Goal: Task Accomplishment & Management: Complete application form

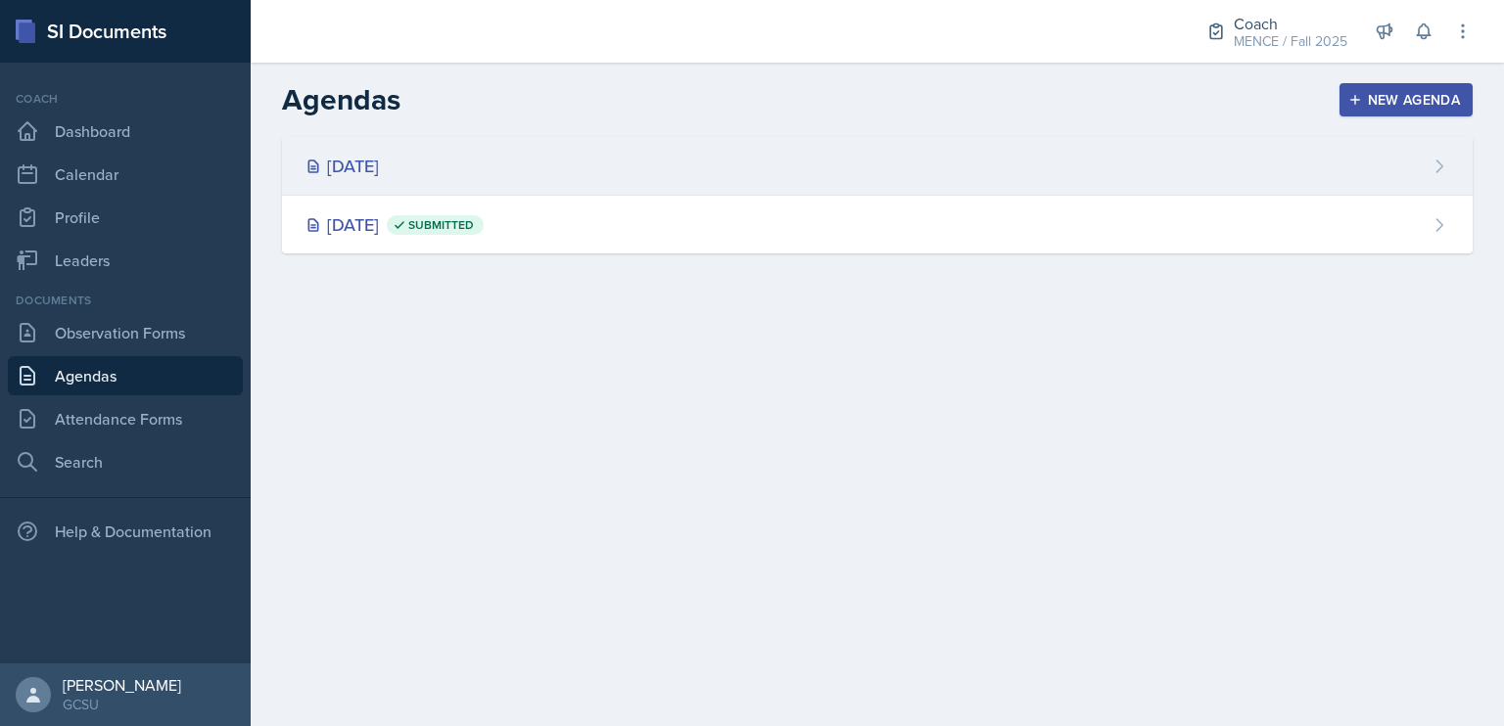
click at [379, 171] on div "[DATE]" at bounding box center [341, 166] width 73 height 26
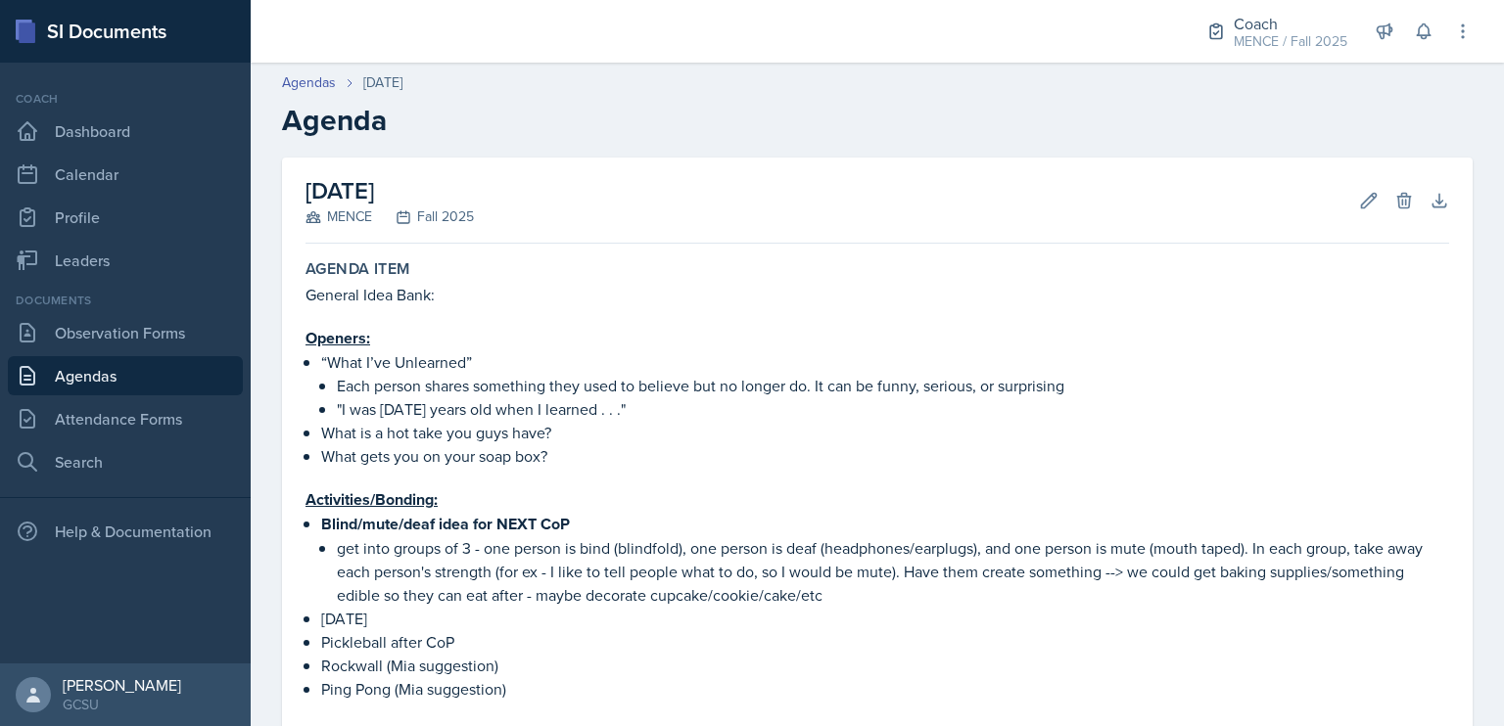
drag, startPoint x: 394, startPoint y: 171, endPoint x: 158, endPoint y: 570, distance: 463.1
click at [158, 570] on div "SI Documents Coach Dashboard Calendar Profile Leaders Documents Observation For…" at bounding box center [752, 363] width 1504 height 726
drag, startPoint x: 158, startPoint y: 570, endPoint x: 36, endPoint y: 569, distance: 121.4
click at [36, 569] on nav "Coach Dashboard Calendar Profile Leaders Documents Observation Forms [GEOGRAPHI…" at bounding box center [125, 363] width 251 height 601
click at [120, 418] on link "Attendance Forms" at bounding box center [125, 418] width 235 height 39
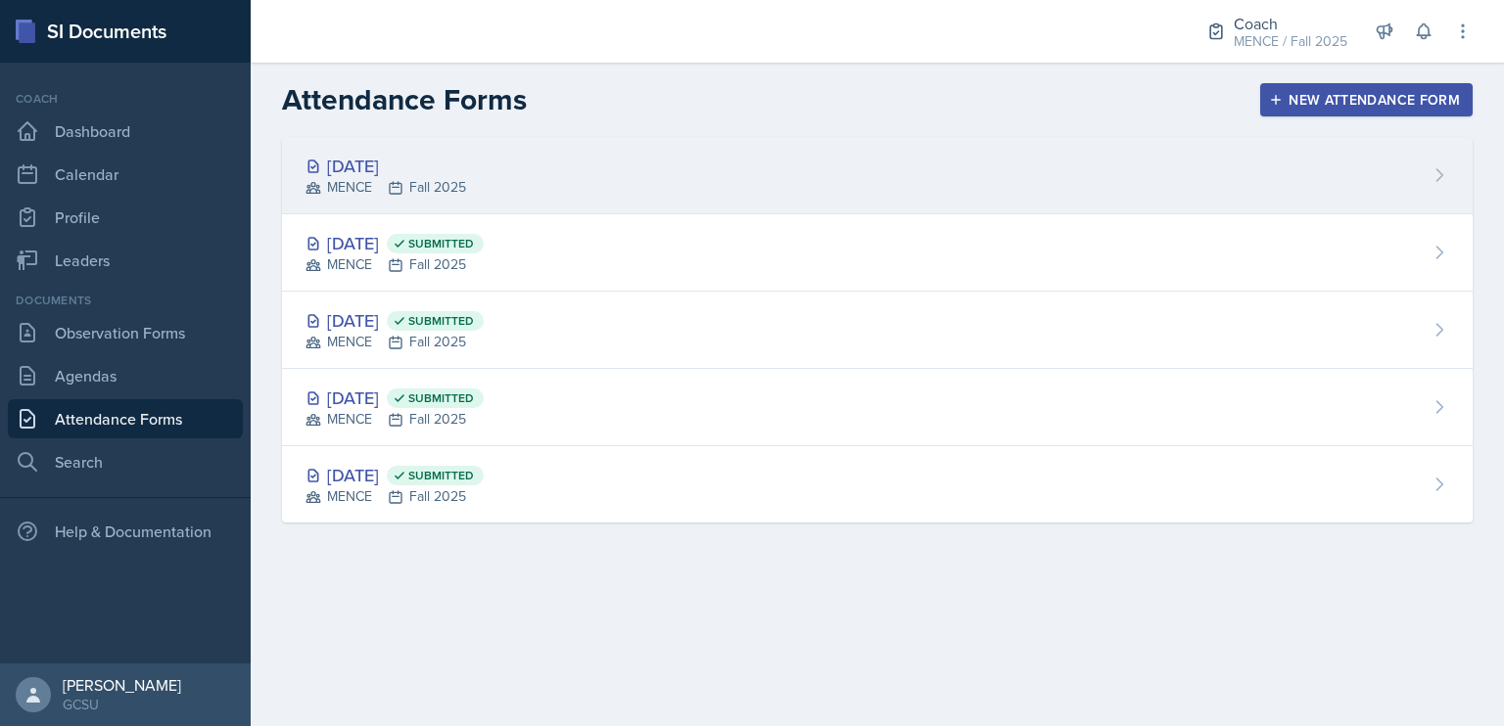
click at [390, 195] on icon at bounding box center [396, 188] width 16 height 16
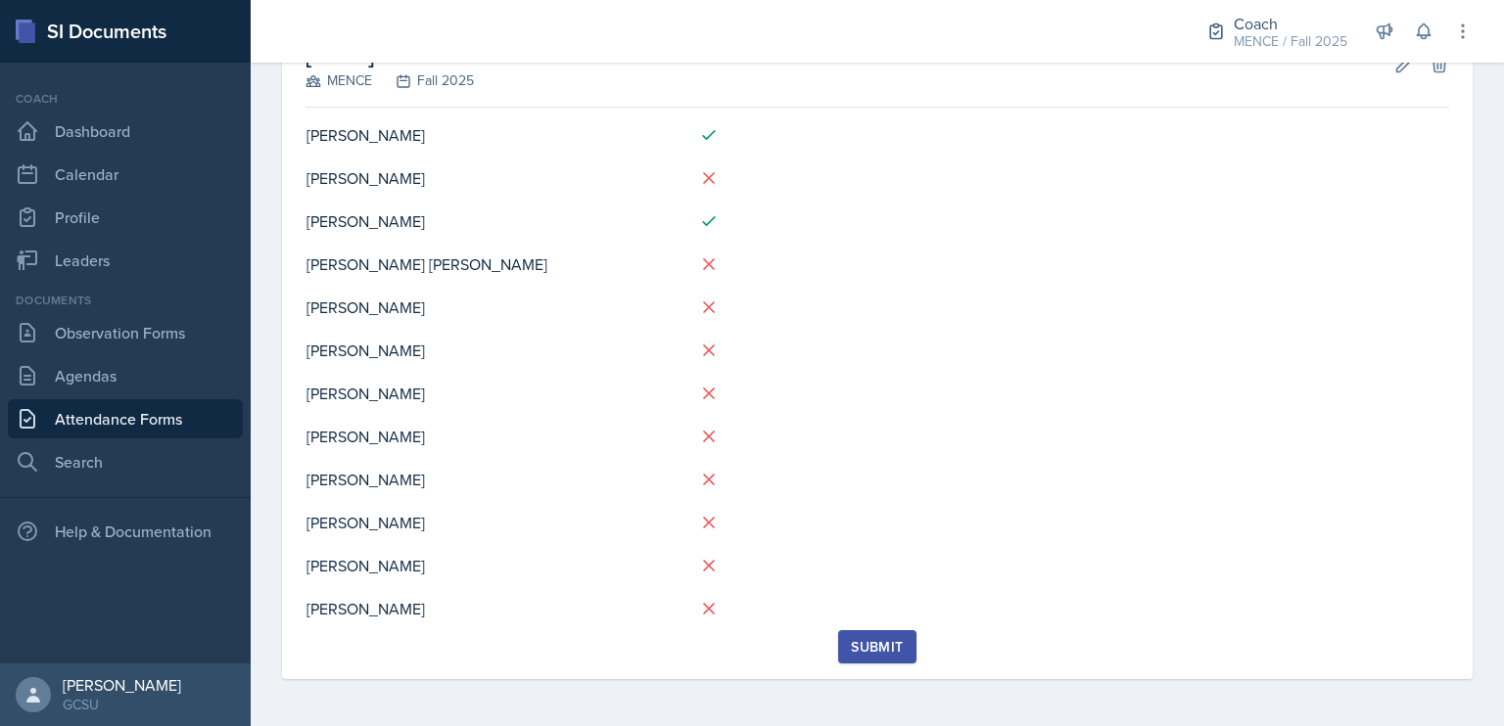
scroll to position [124, 0]
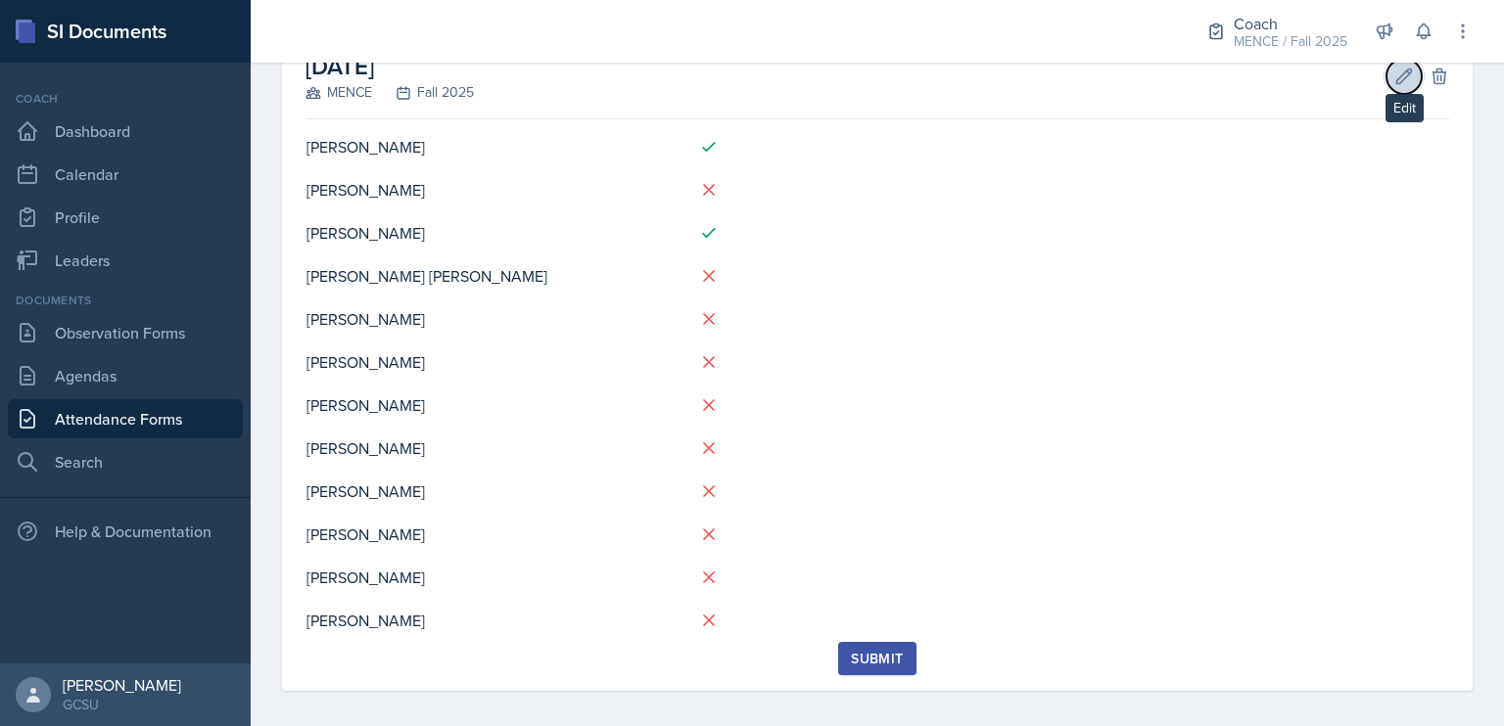
click at [1394, 75] on icon at bounding box center [1404, 77] width 20 height 20
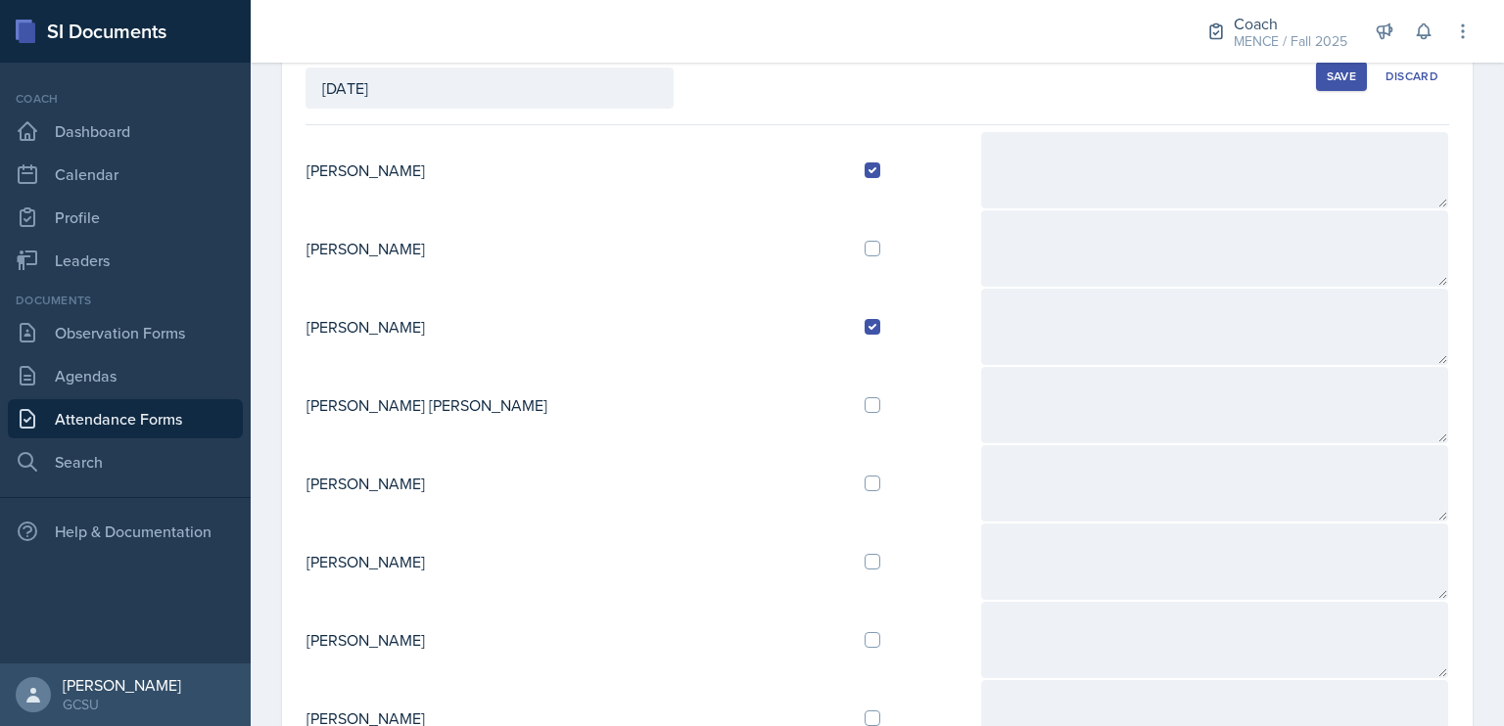
scroll to position [532, 0]
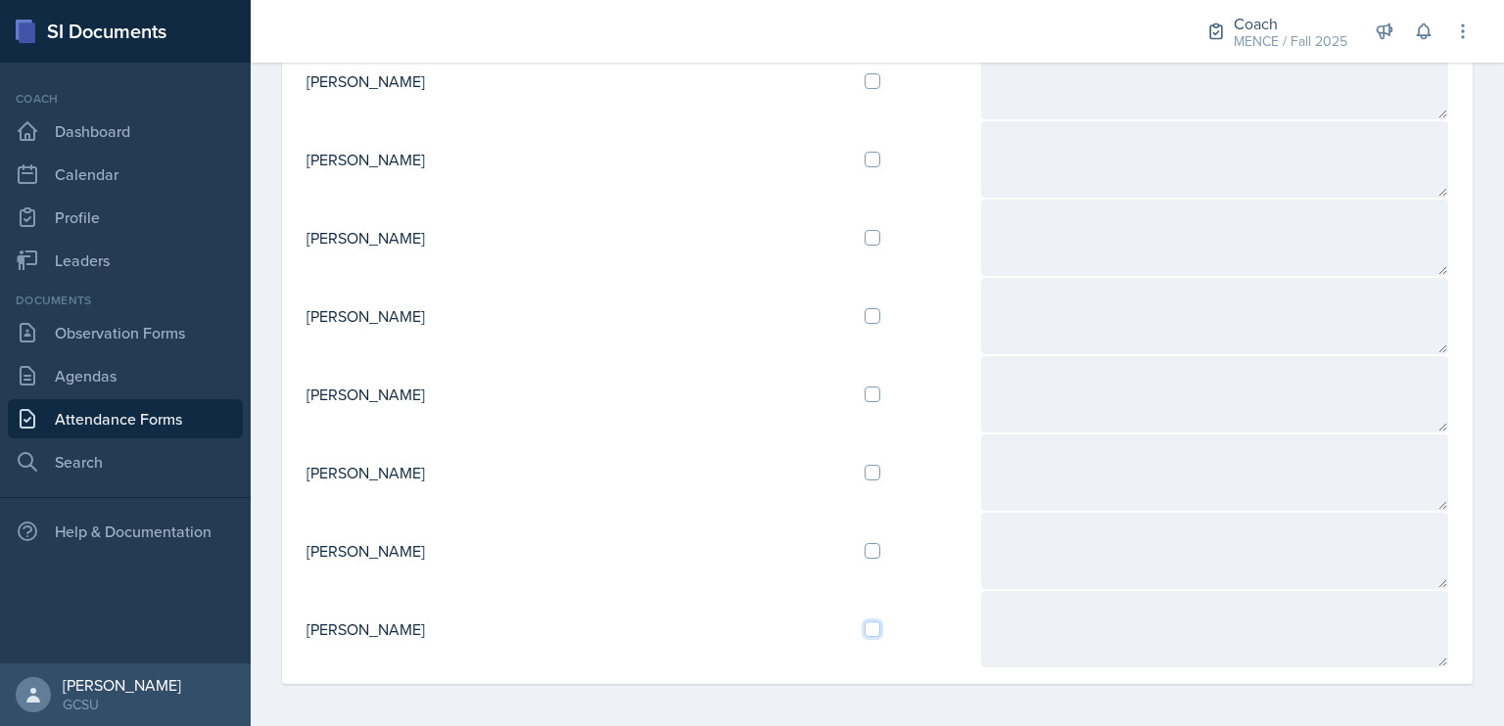
click at [865, 628] on input "checkbox" at bounding box center [873, 630] width 16 height 16
checkbox input "true"
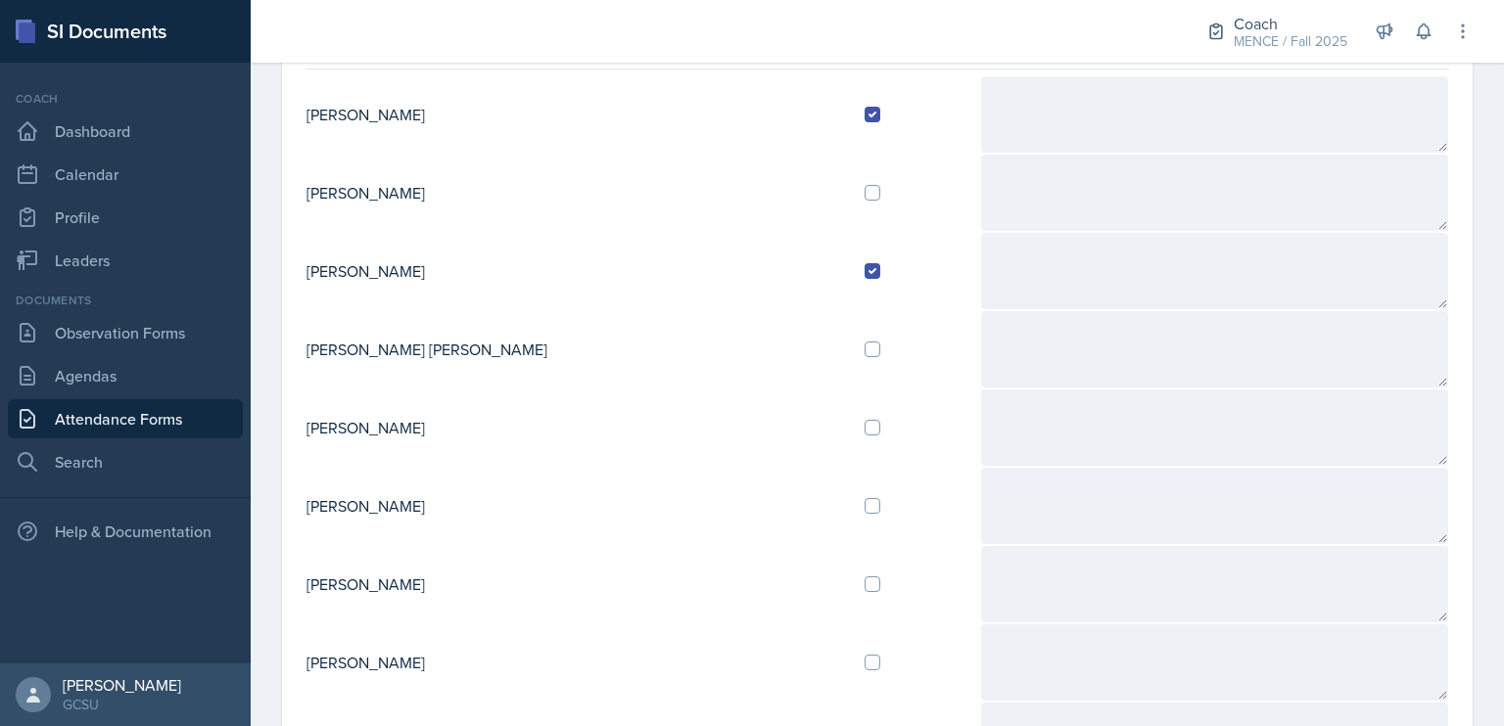
scroll to position [128, 0]
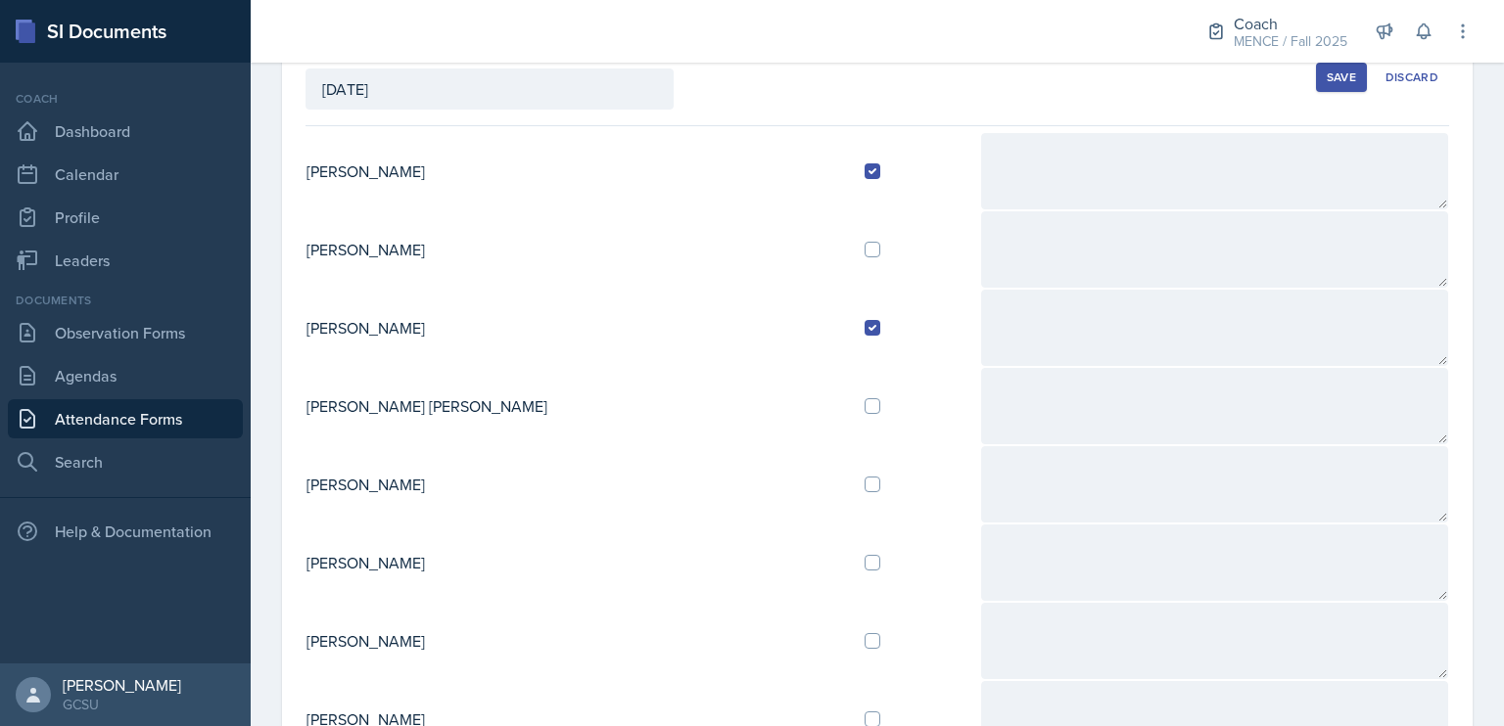
click at [1327, 83] on div "Save" at bounding box center [1341, 78] width 29 height 16
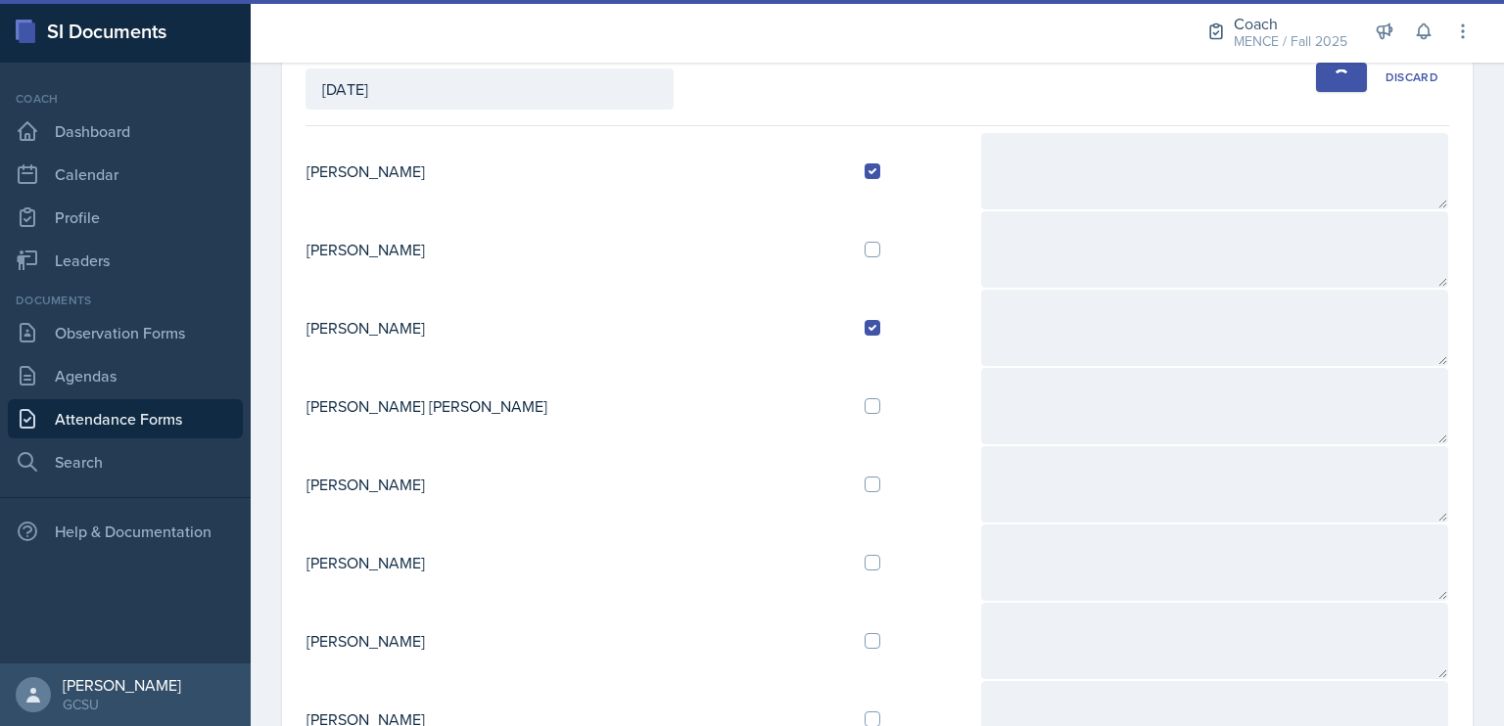
scroll to position [122, 0]
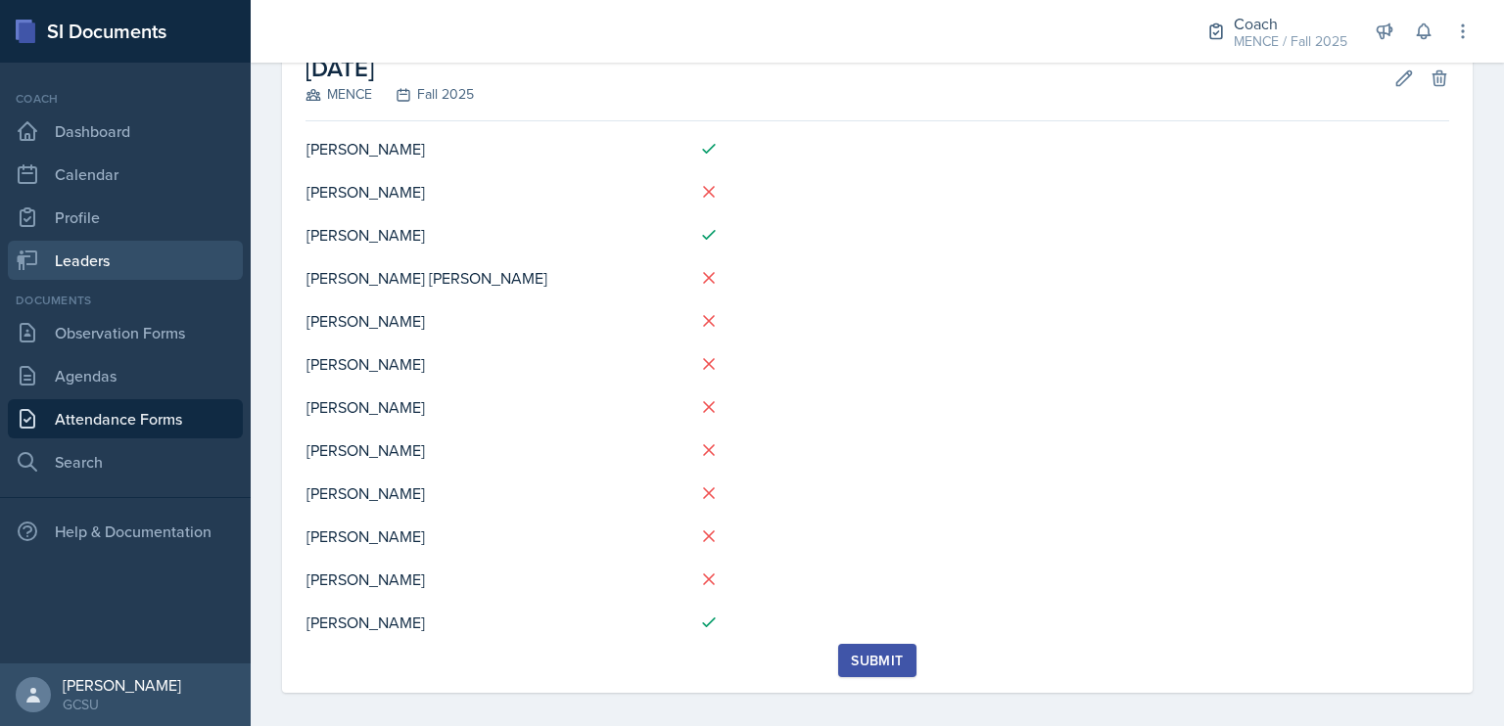
click at [63, 259] on link "Leaders" at bounding box center [125, 260] width 235 height 39
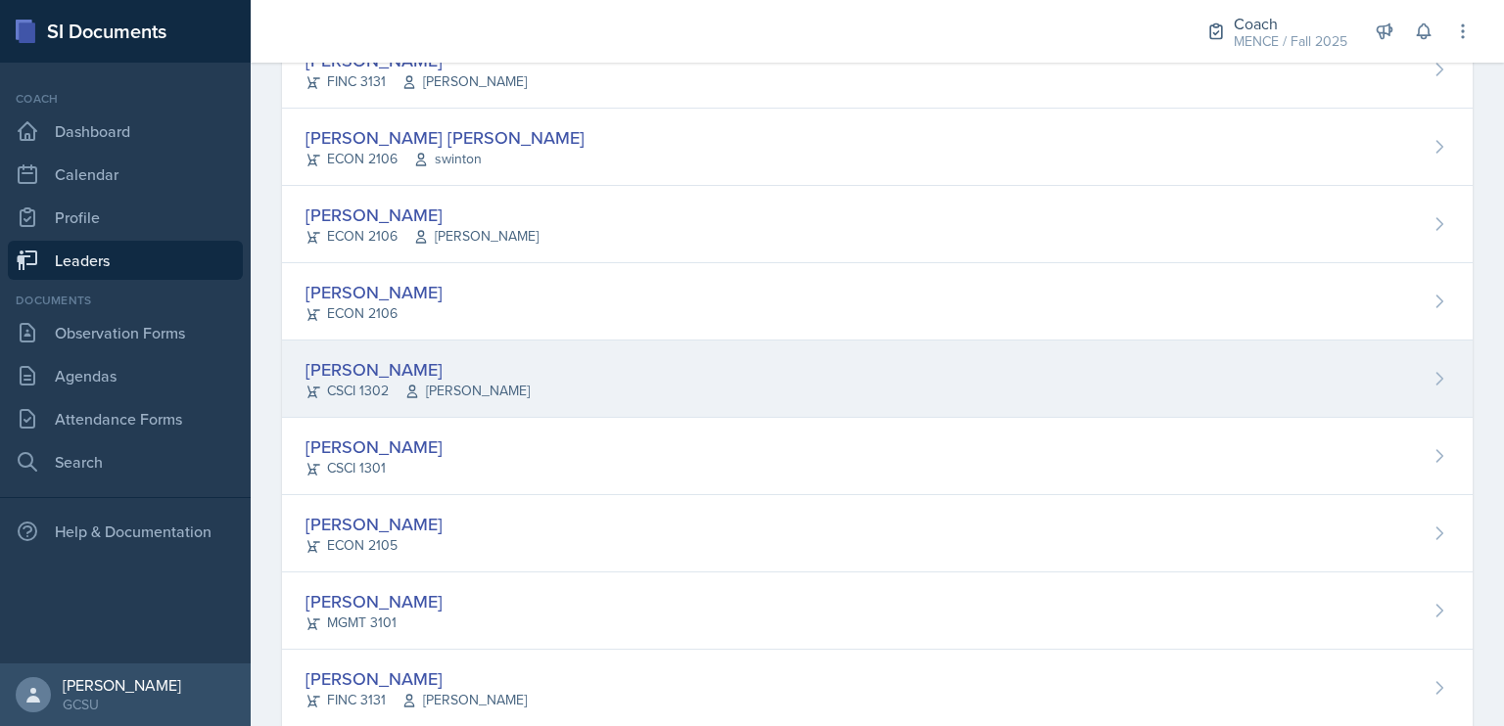
scroll to position [499, 0]
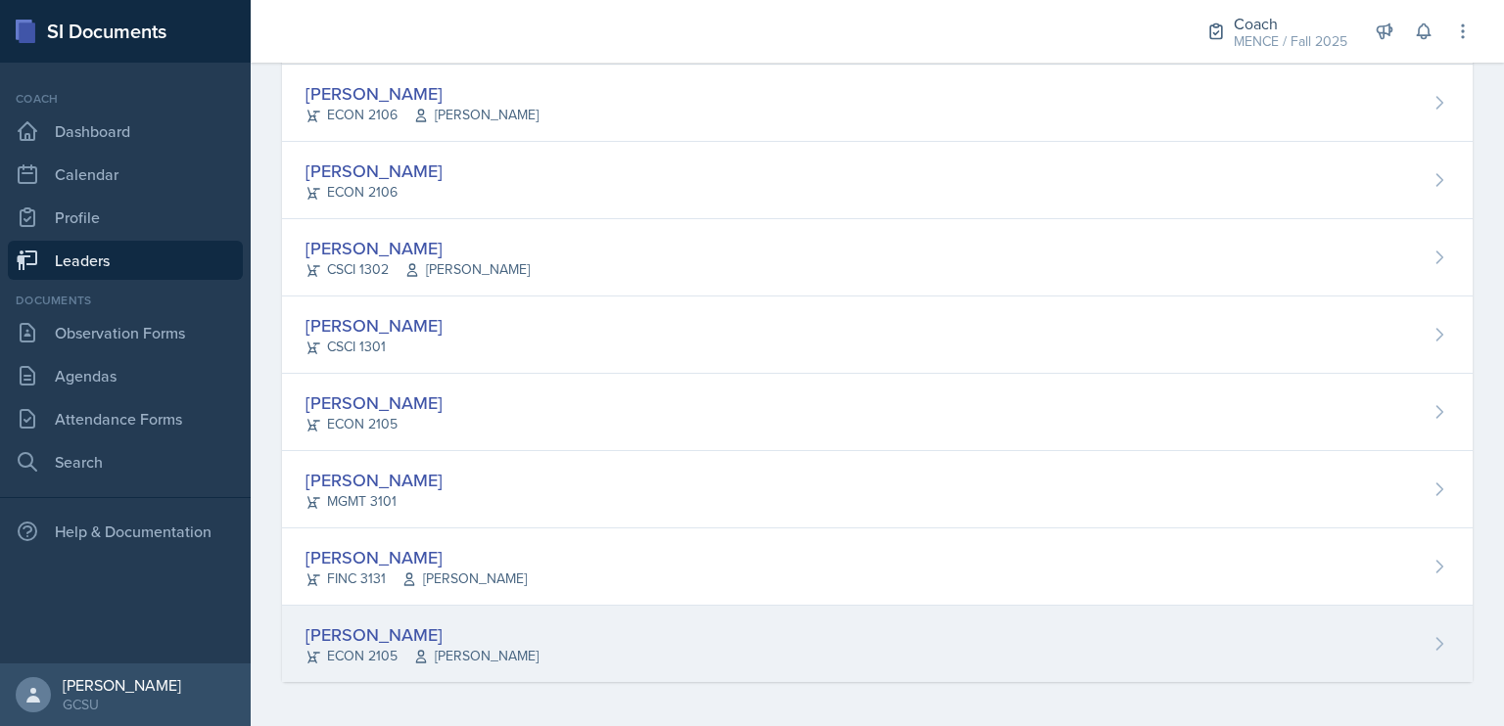
click at [359, 632] on div "[PERSON_NAME]" at bounding box center [421, 635] width 233 height 26
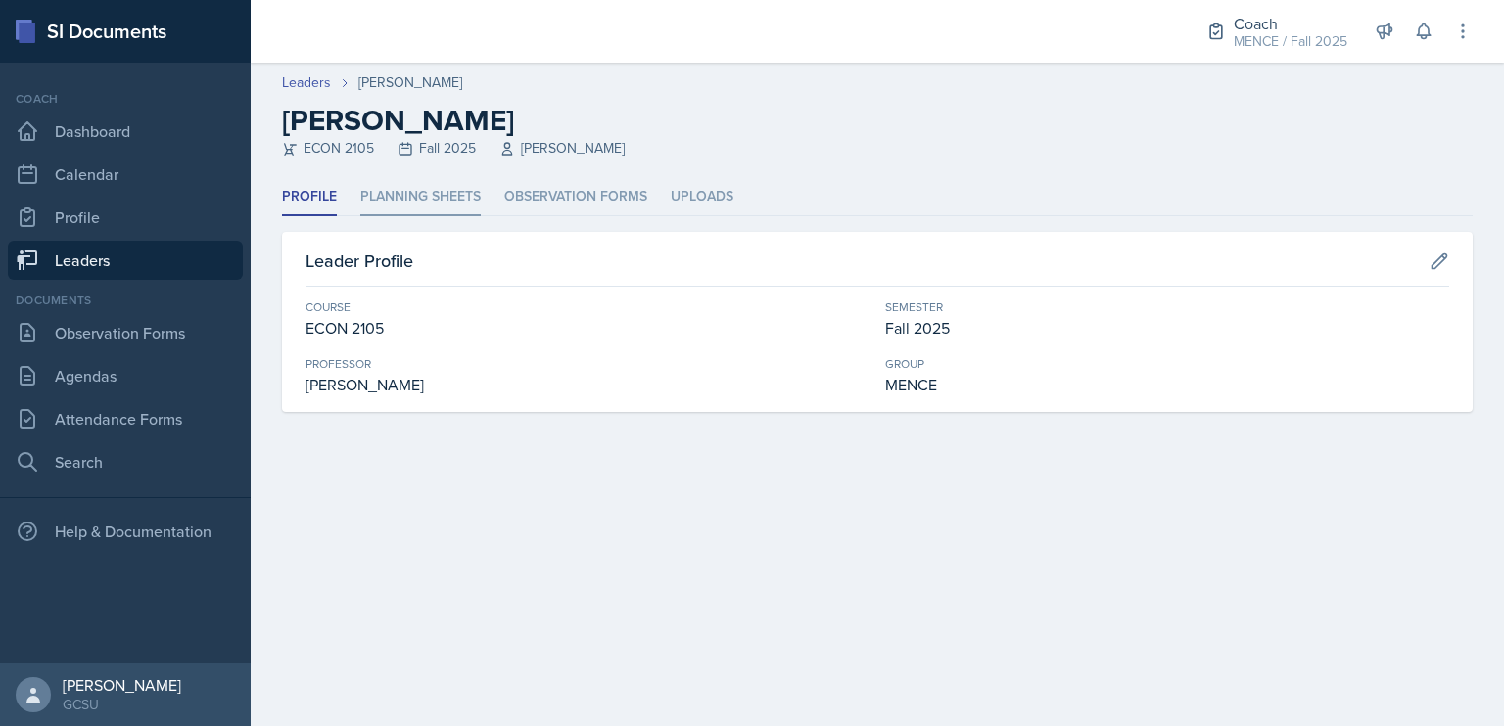
click at [467, 188] on li "Planning Sheets" at bounding box center [420, 197] width 120 height 38
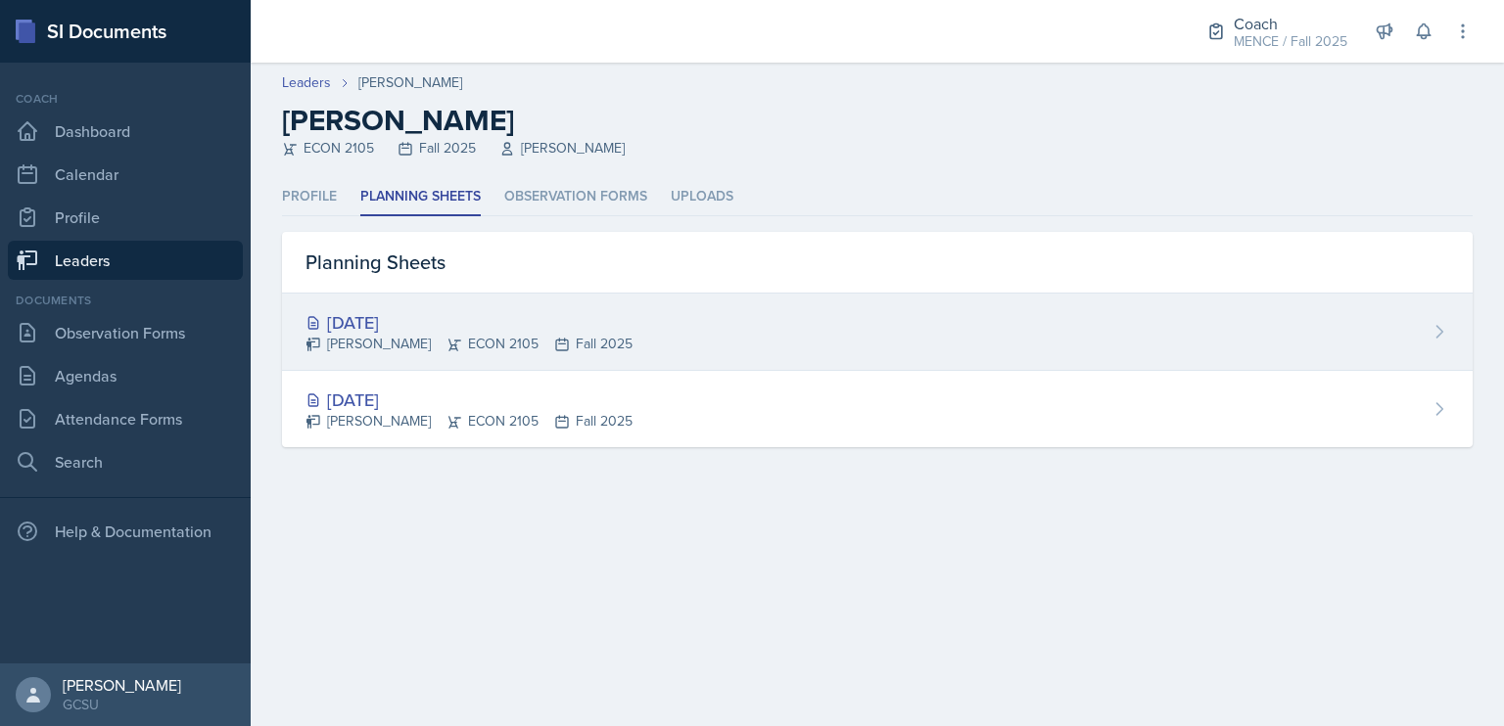
click at [666, 346] on div "[DATE] [PERSON_NAME] ECON 2105 Fall 2025" at bounding box center [877, 332] width 1191 height 77
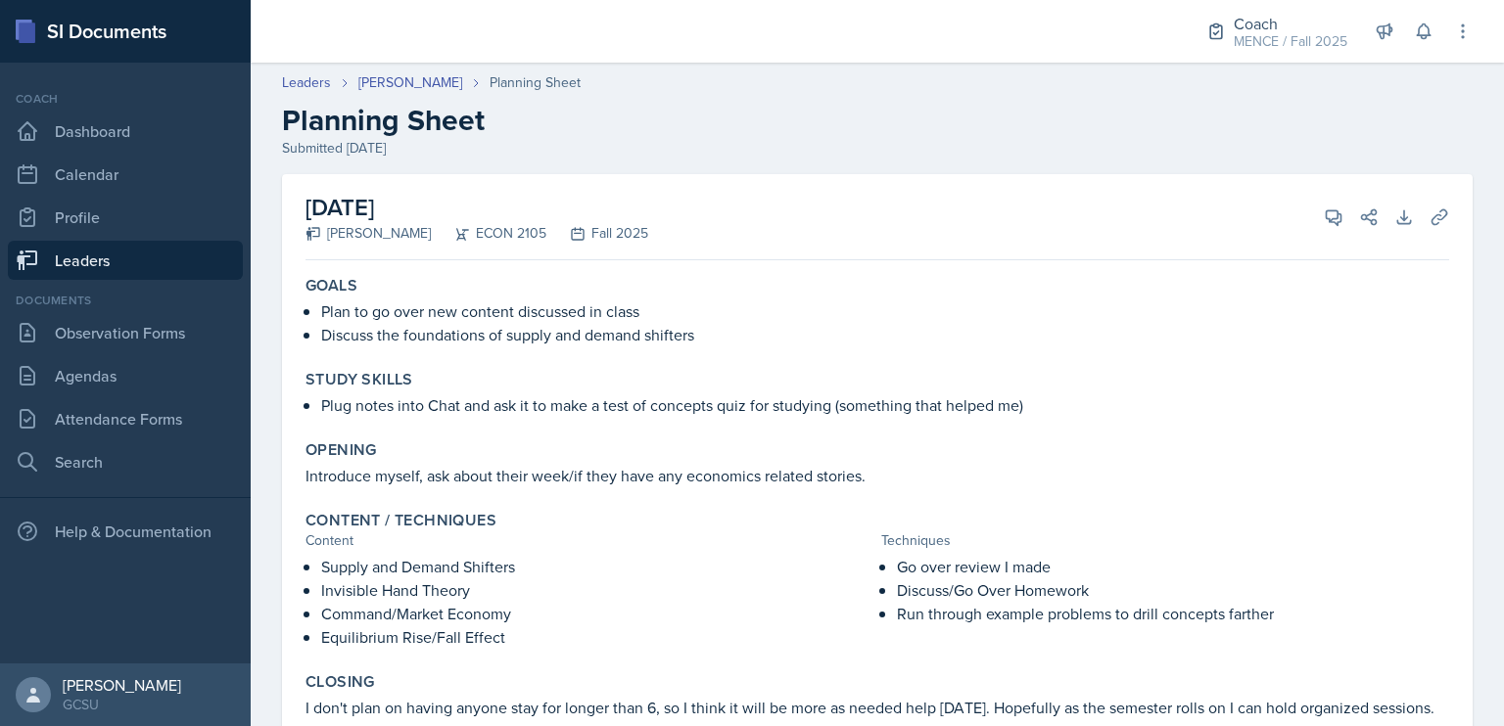
scroll to position [118, 0]
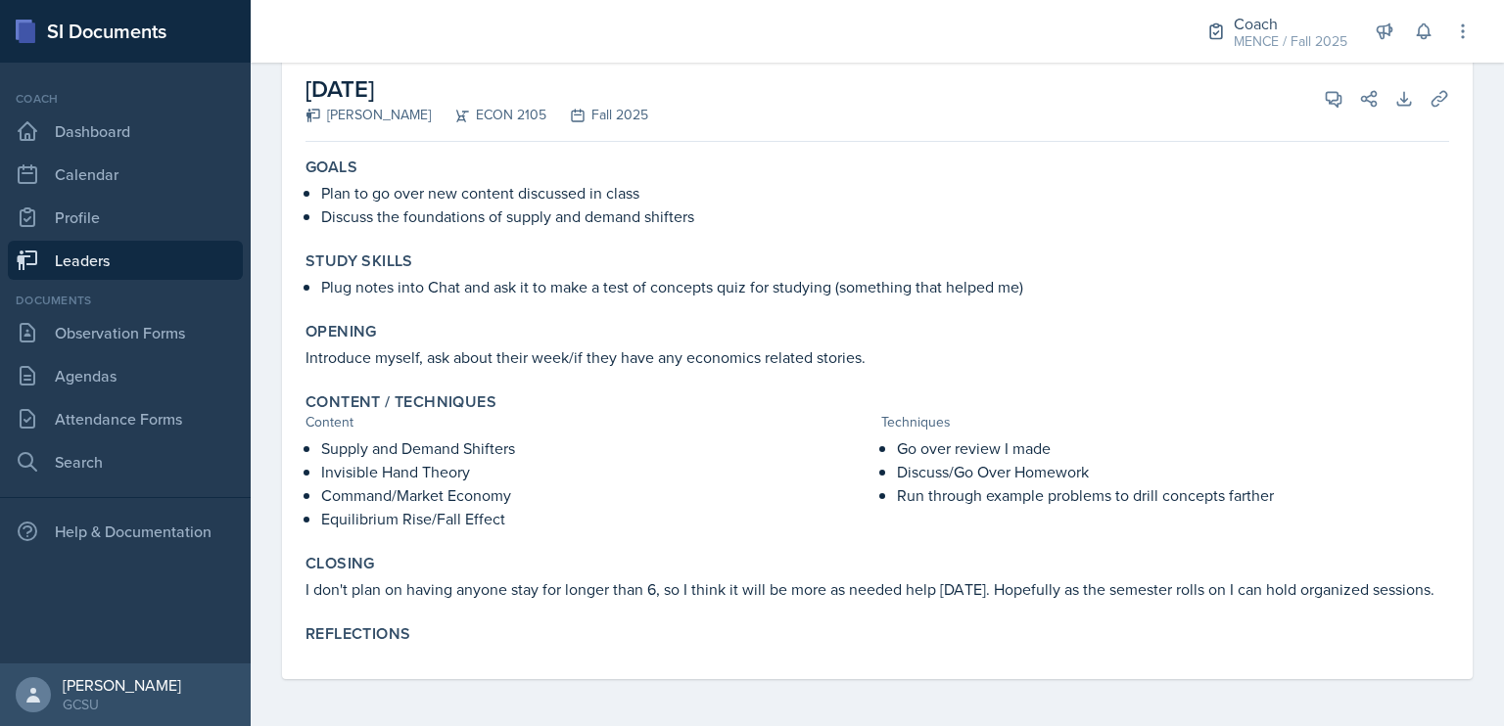
click at [969, 510] on p at bounding box center [1165, 517] width 568 height 20
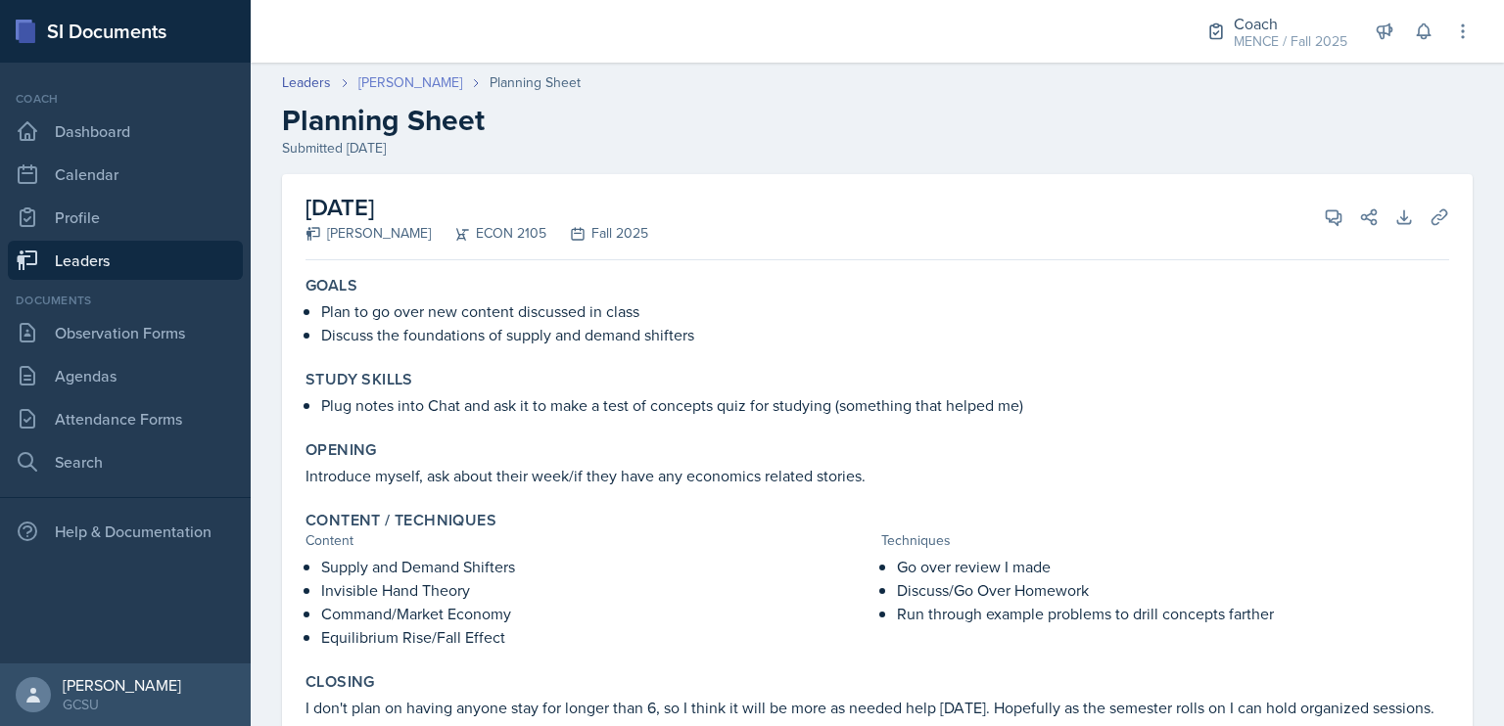
click at [435, 85] on link "[PERSON_NAME]" at bounding box center [410, 82] width 104 height 21
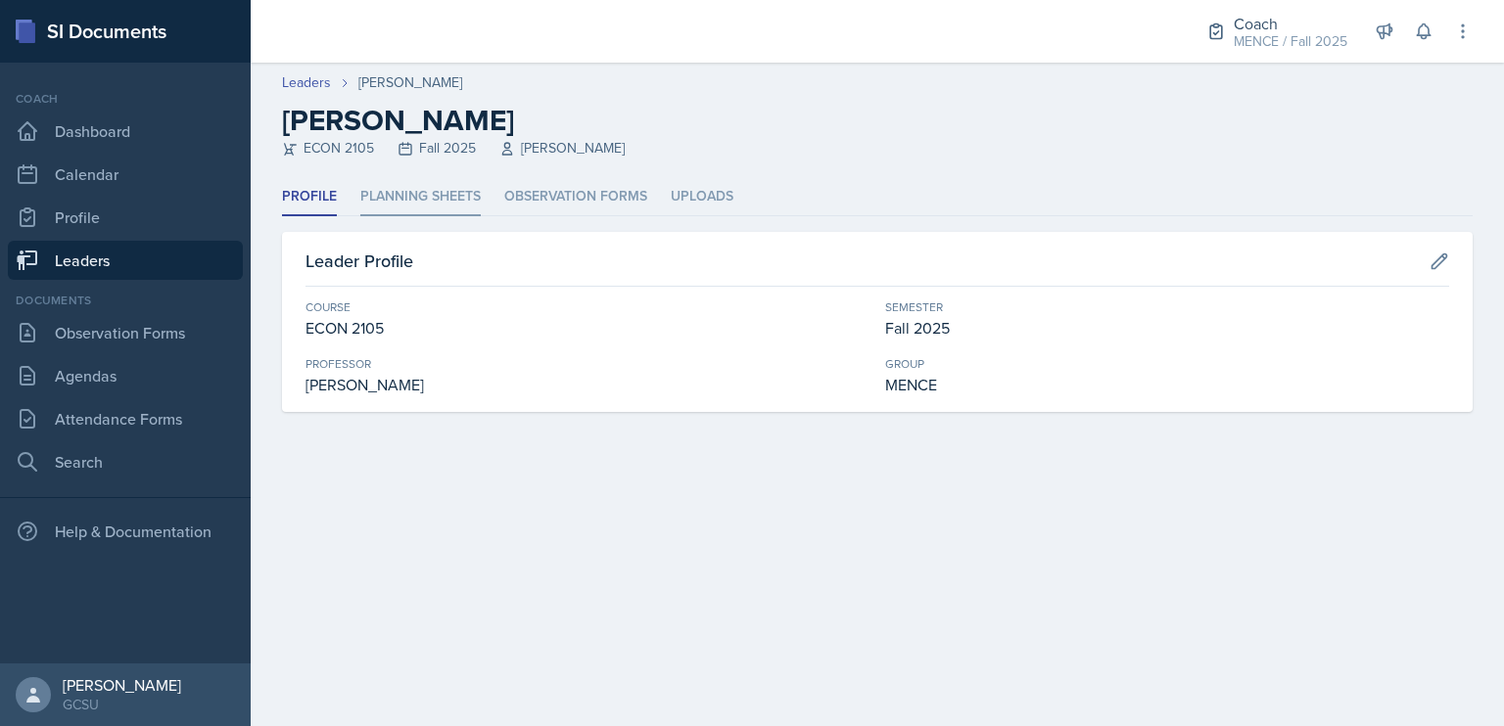
click at [411, 187] on li "Planning Sheets" at bounding box center [420, 197] width 120 height 38
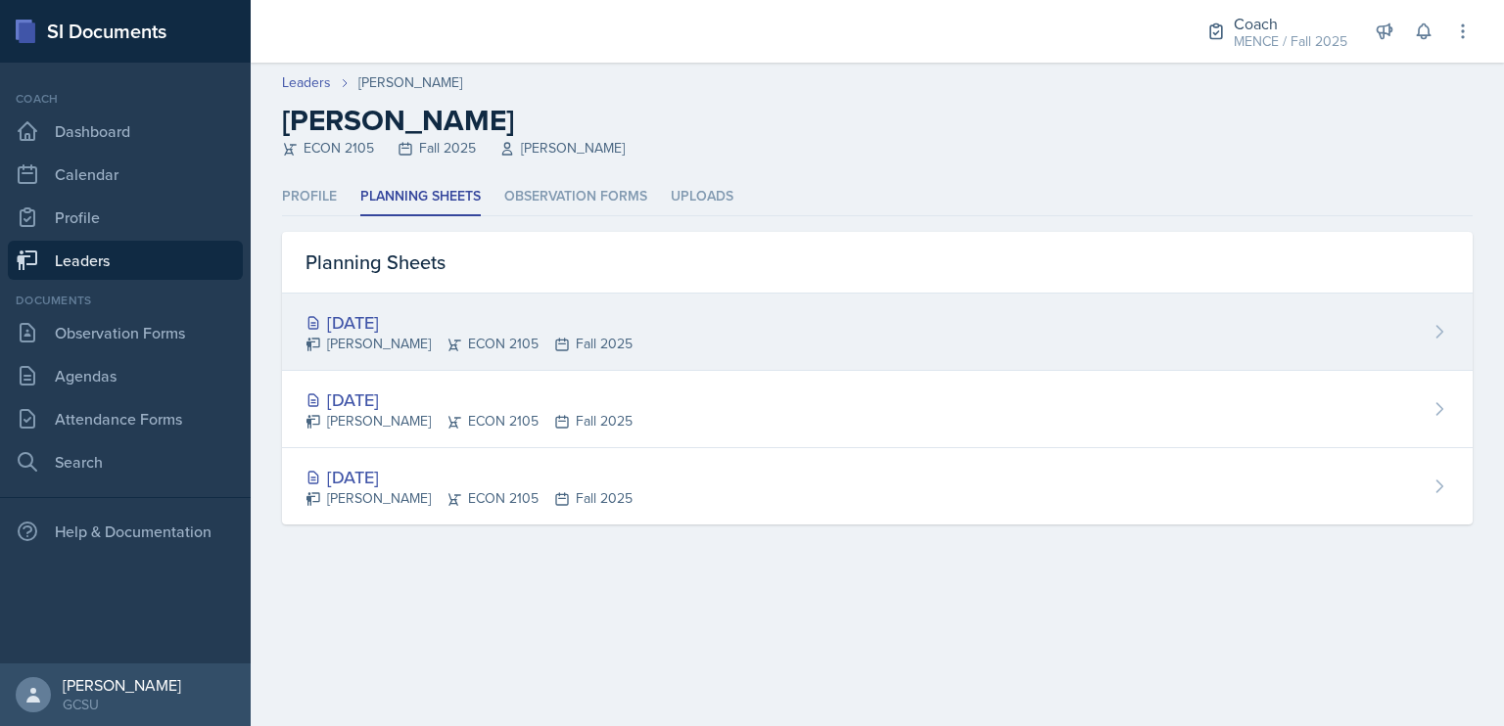
click at [459, 334] on div "[PERSON_NAME] ECON 2105 Fall 2025" at bounding box center [468, 344] width 327 height 21
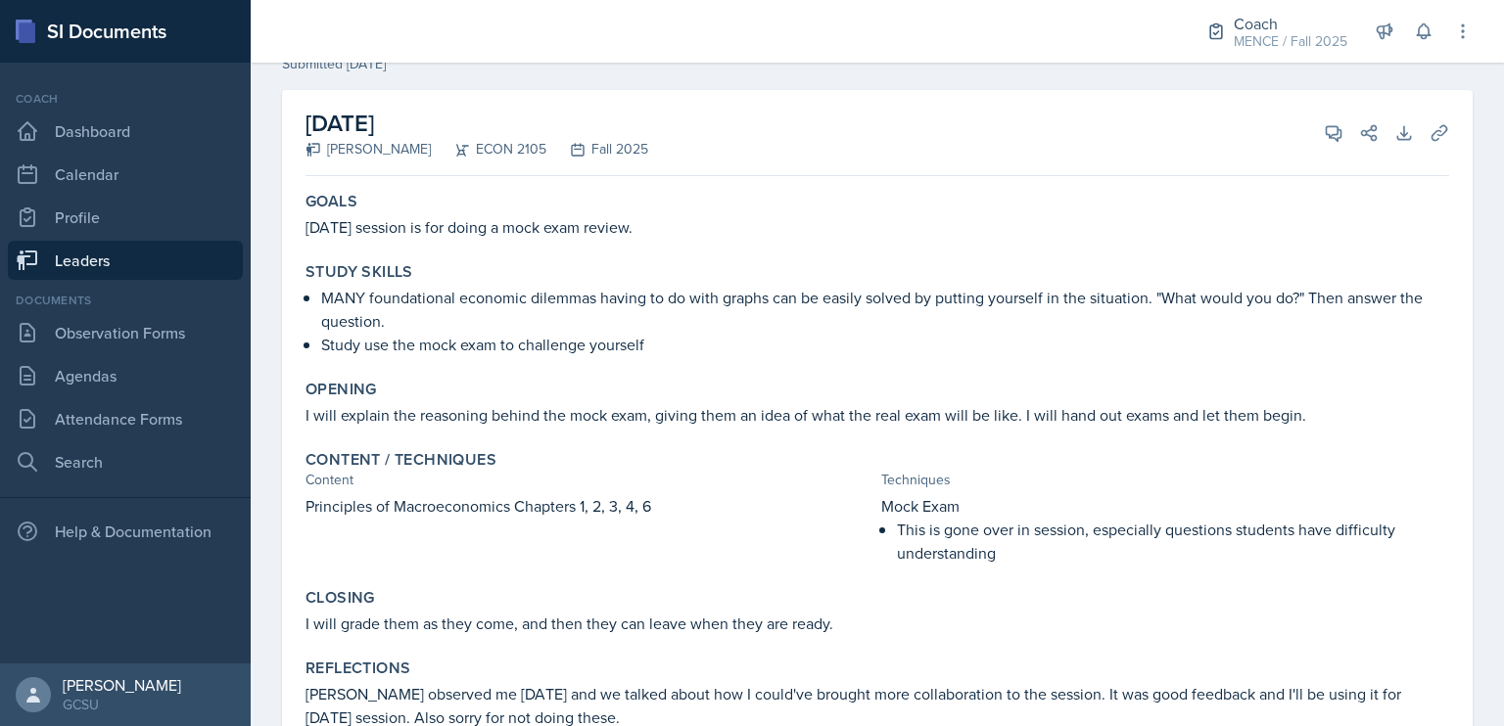
scroll to position [83, 0]
click at [85, 117] on link "Dashboard" at bounding box center [125, 131] width 235 height 39
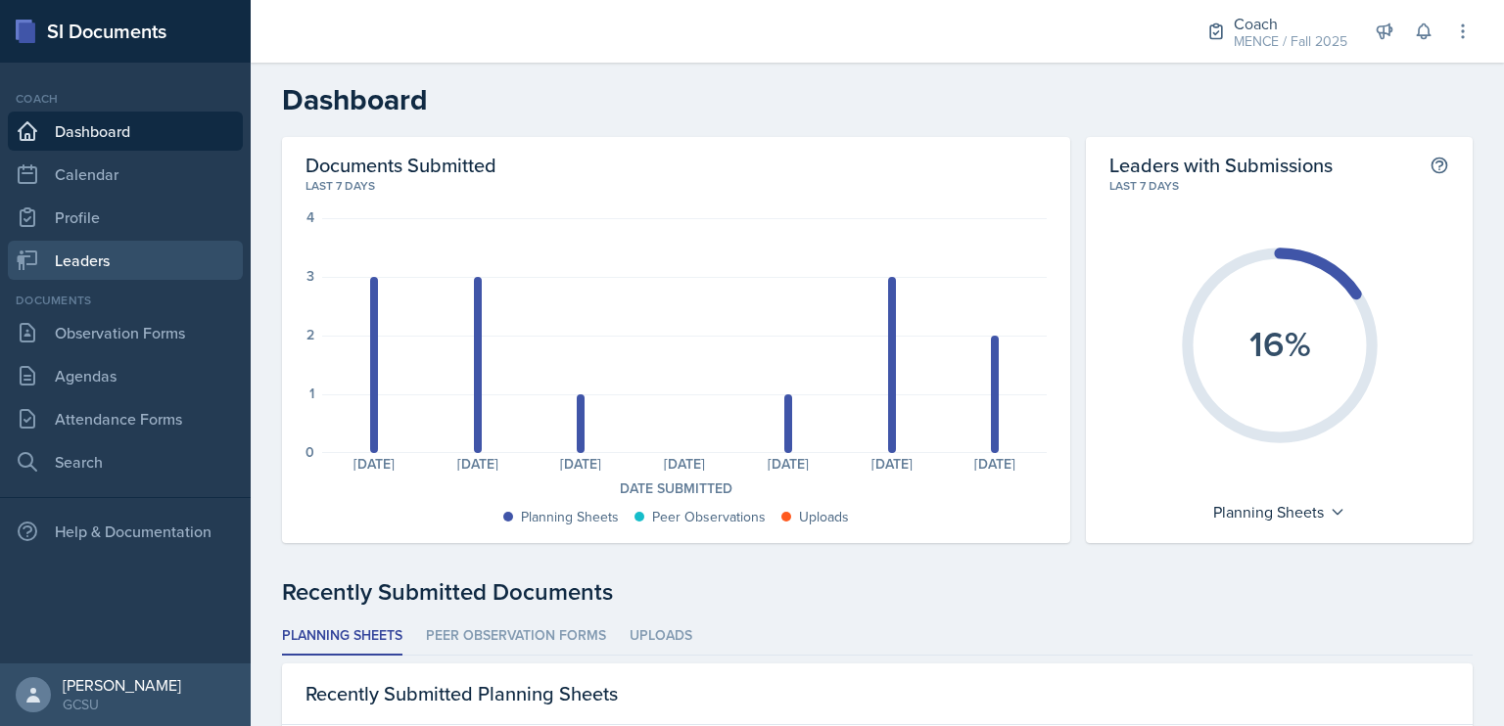
click at [70, 256] on link "Leaders" at bounding box center [125, 260] width 235 height 39
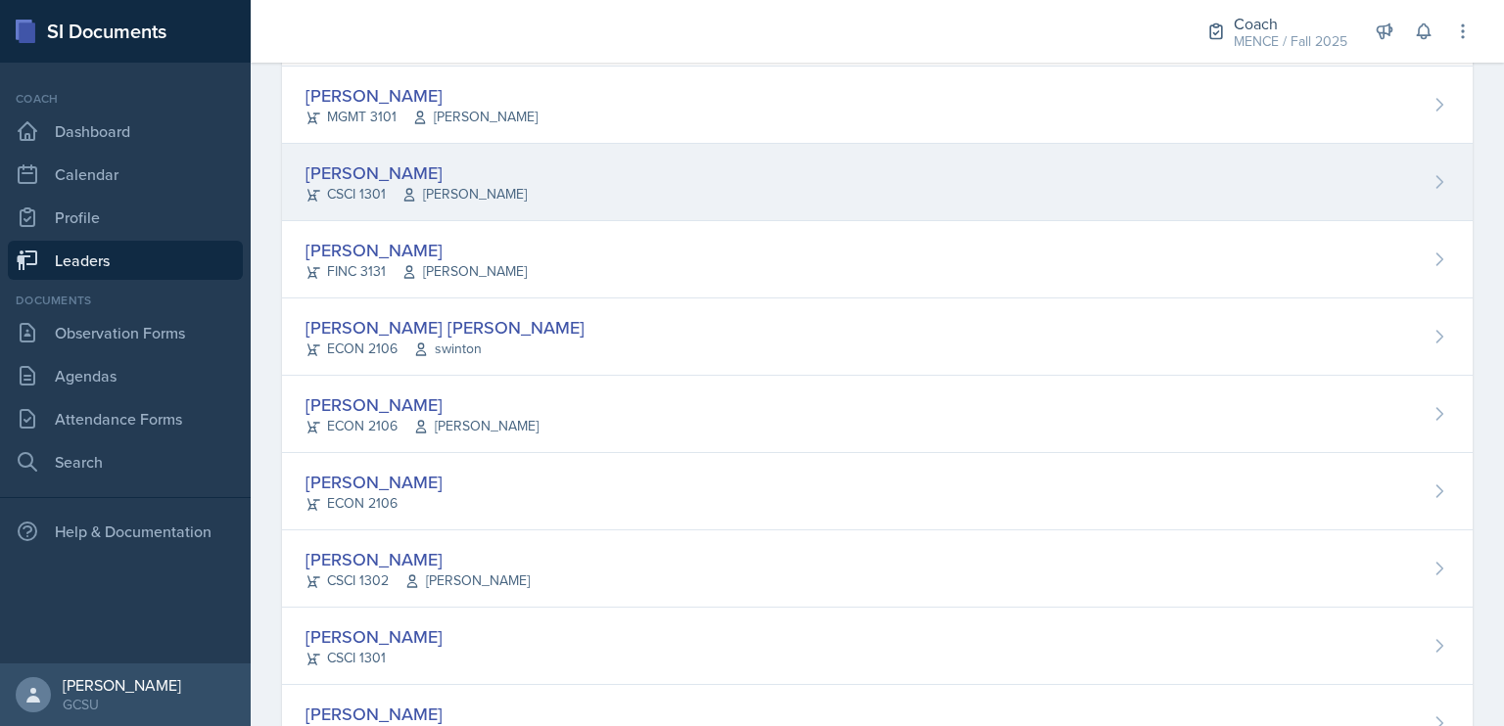
scroll to position [499, 0]
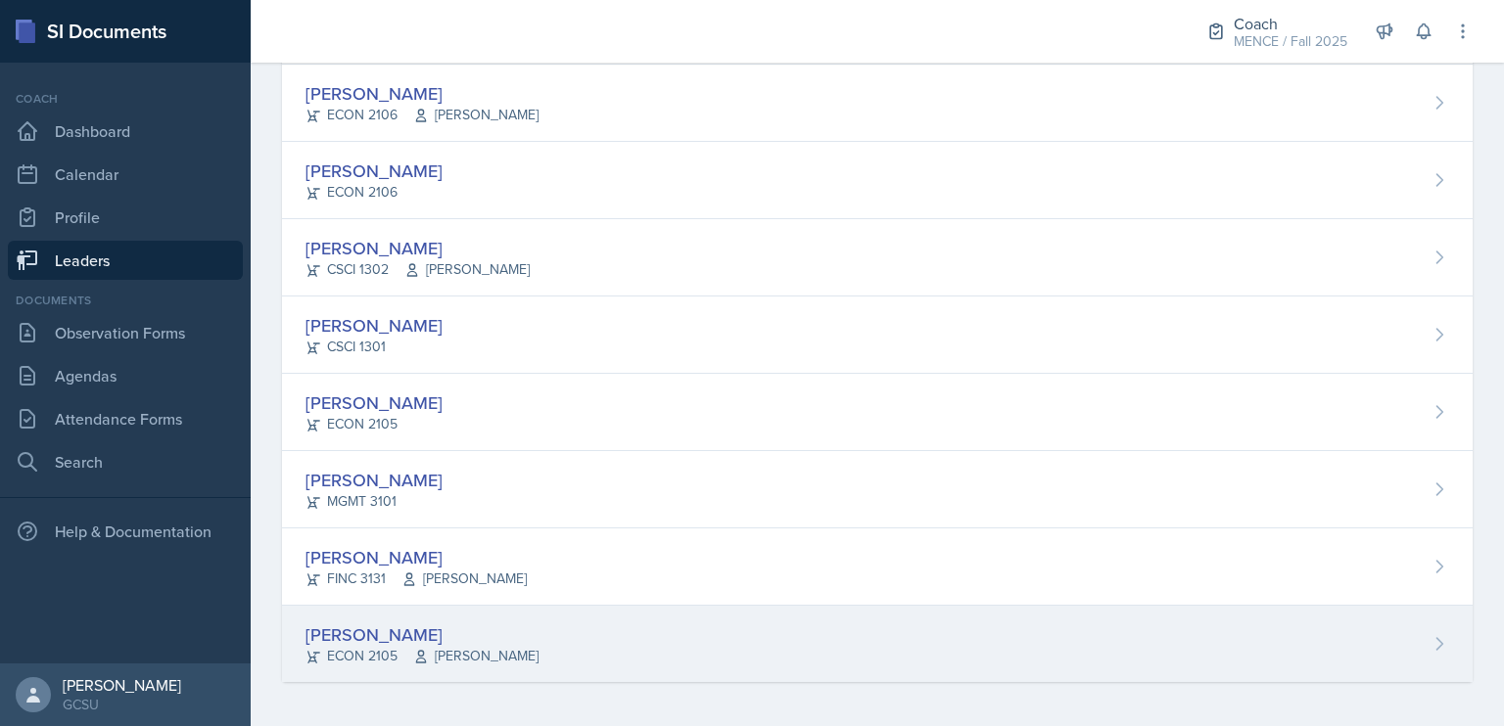
click at [420, 631] on div "[PERSON_NAME]" at bounding box center [421, 635] width 233 height 26
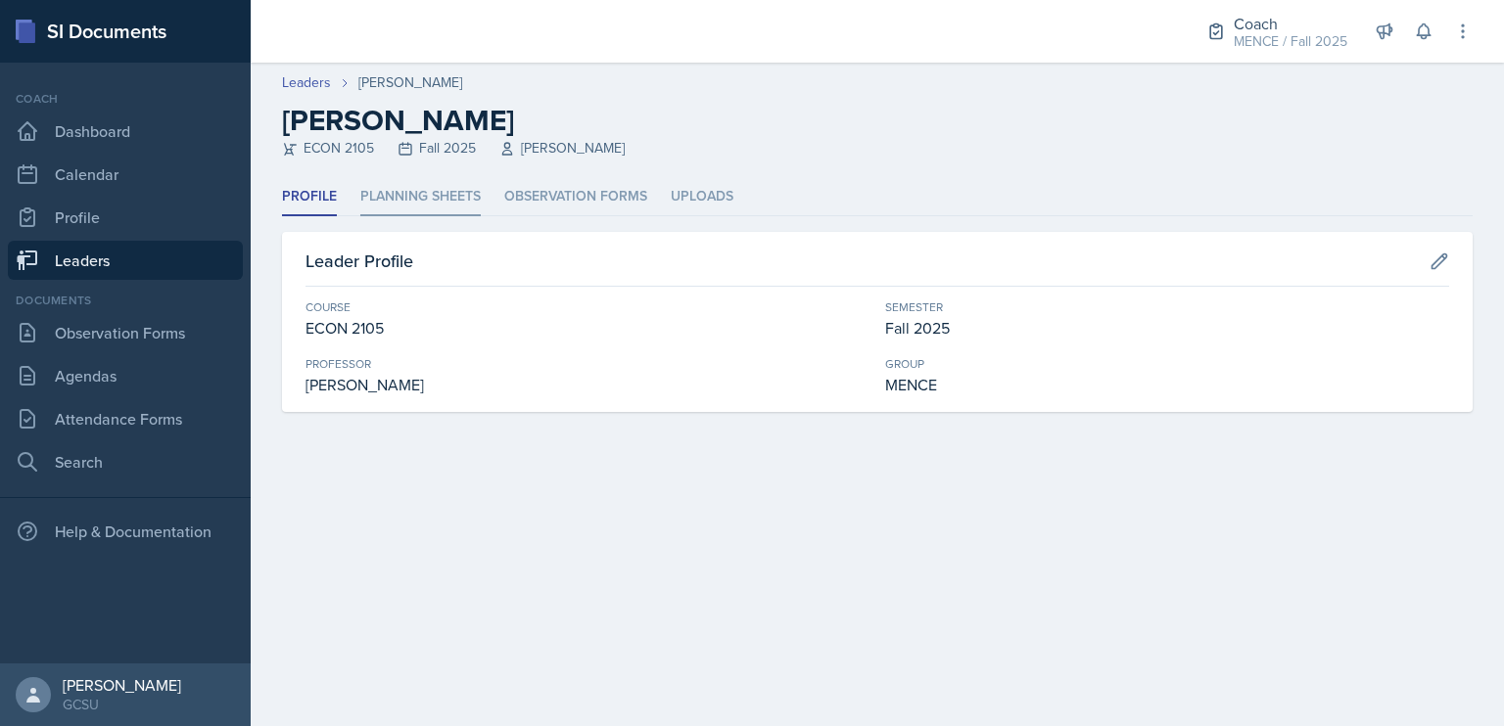
click at [439, 193] on li "Planning Sheets" at bounding box center [420, 197] width 120 height 38
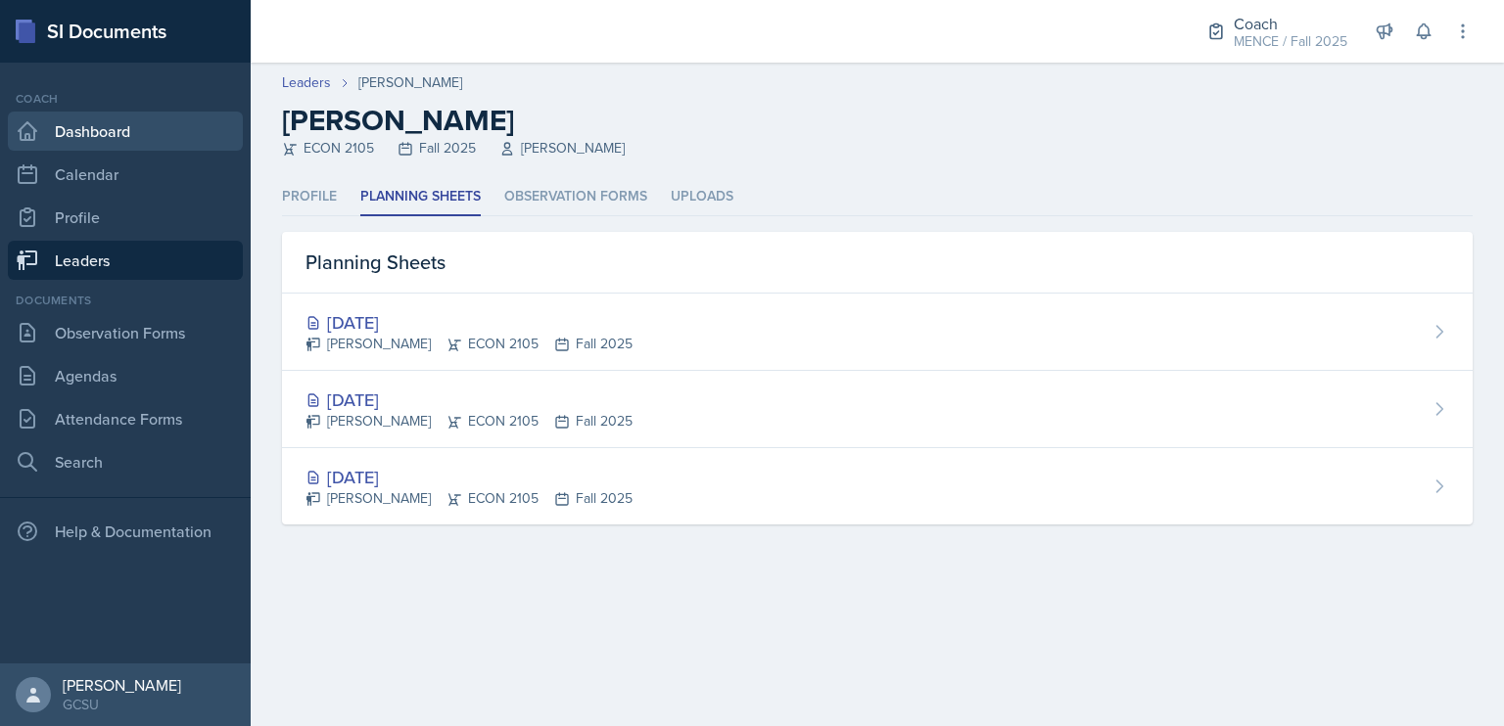
click at [117, 147] on link "Dashboard" at bounding box center [125, 131] width 235 height 39
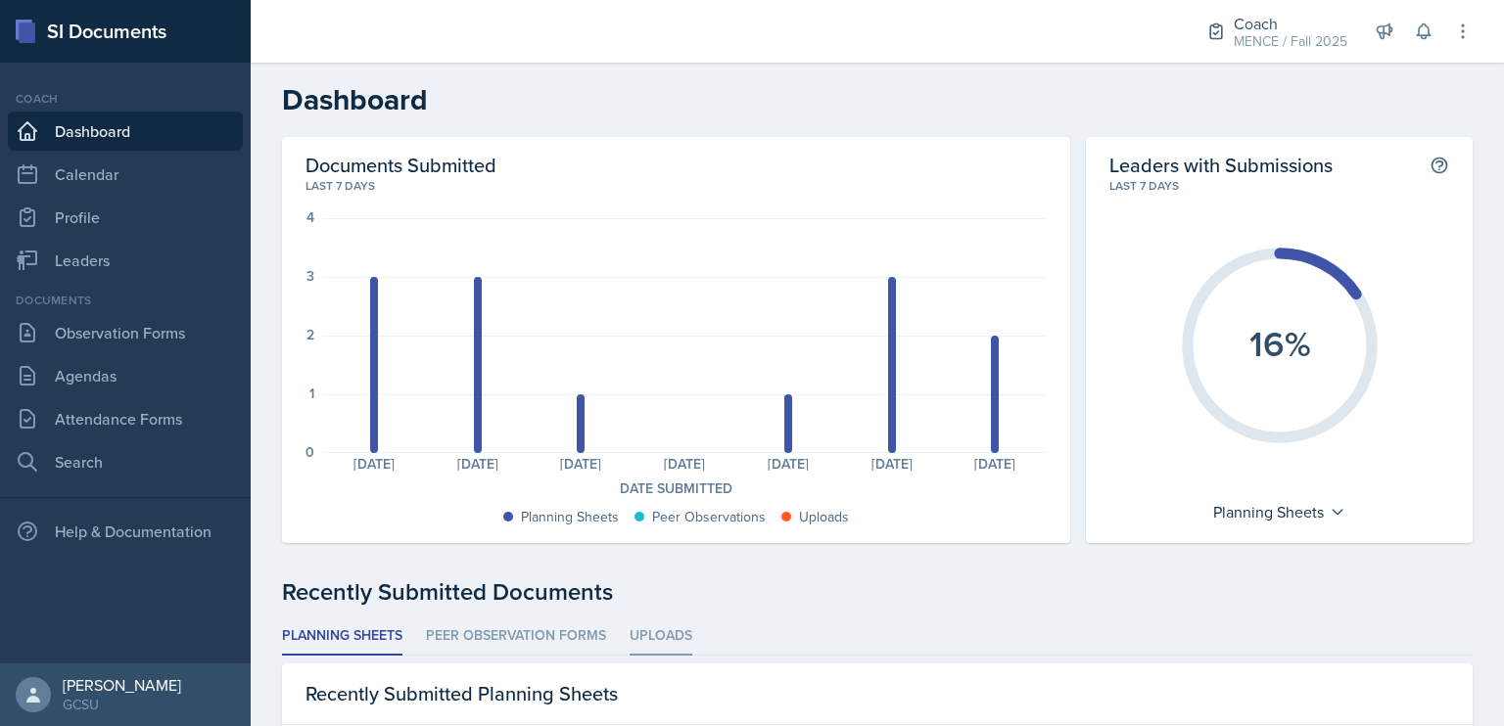
click at [658, 637] on li "Uploads" at bounding box center [661, 637] width 63 height 38
click at [494, 628] on li "Peer Observation Forms" at bounding box center [516, 637] width 180 height 38
click at [352, 632] on li "Planning Sheets" at bounding box center [342, 637] width 120 height 38
click at [138, 380] on link "Agendas" at bounding box center [125, 375] width 235 height 39
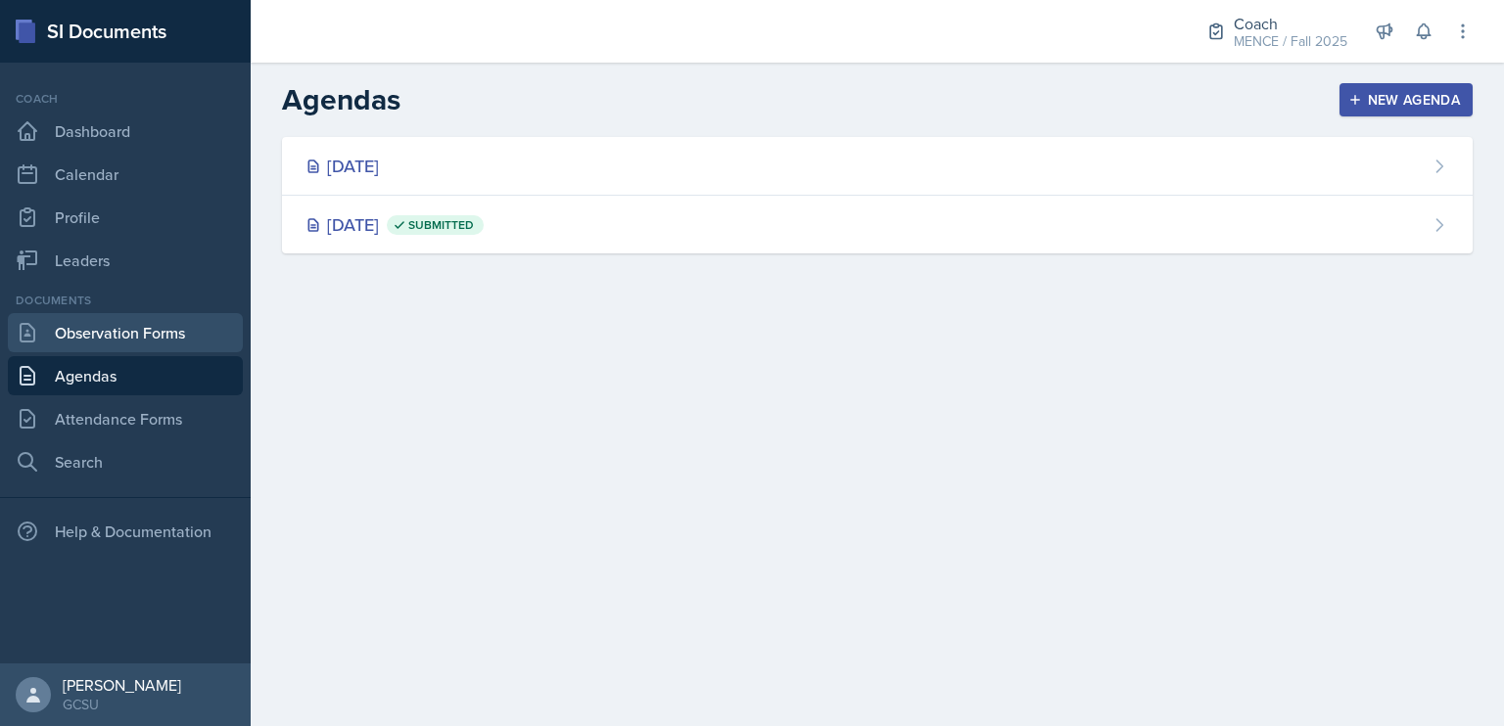
click at [110, 339] on link "Observation Forms" at bounding box center [125, 332] width 235 height 39
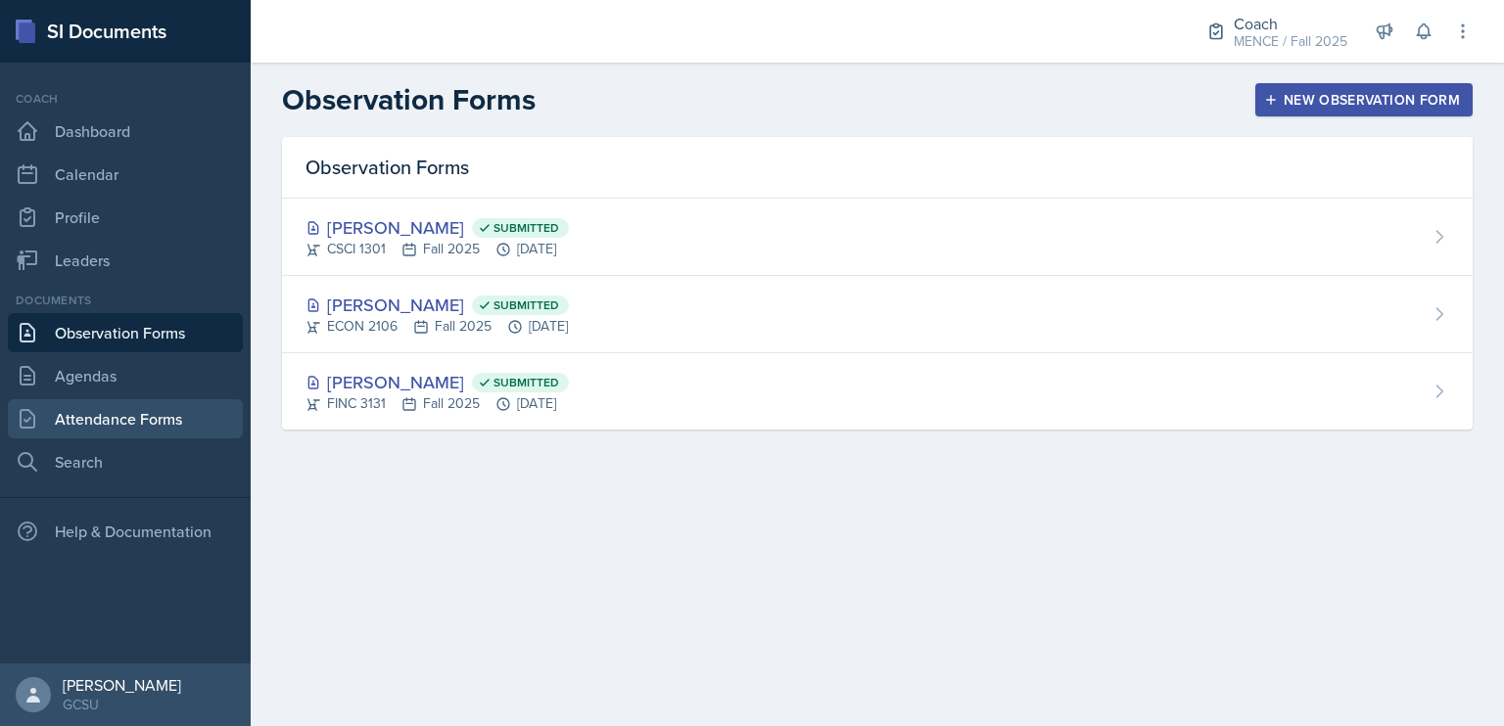
click at [145, 404] on link "Attendance Forms" at bounding box center [125, 418] width 235 height 39
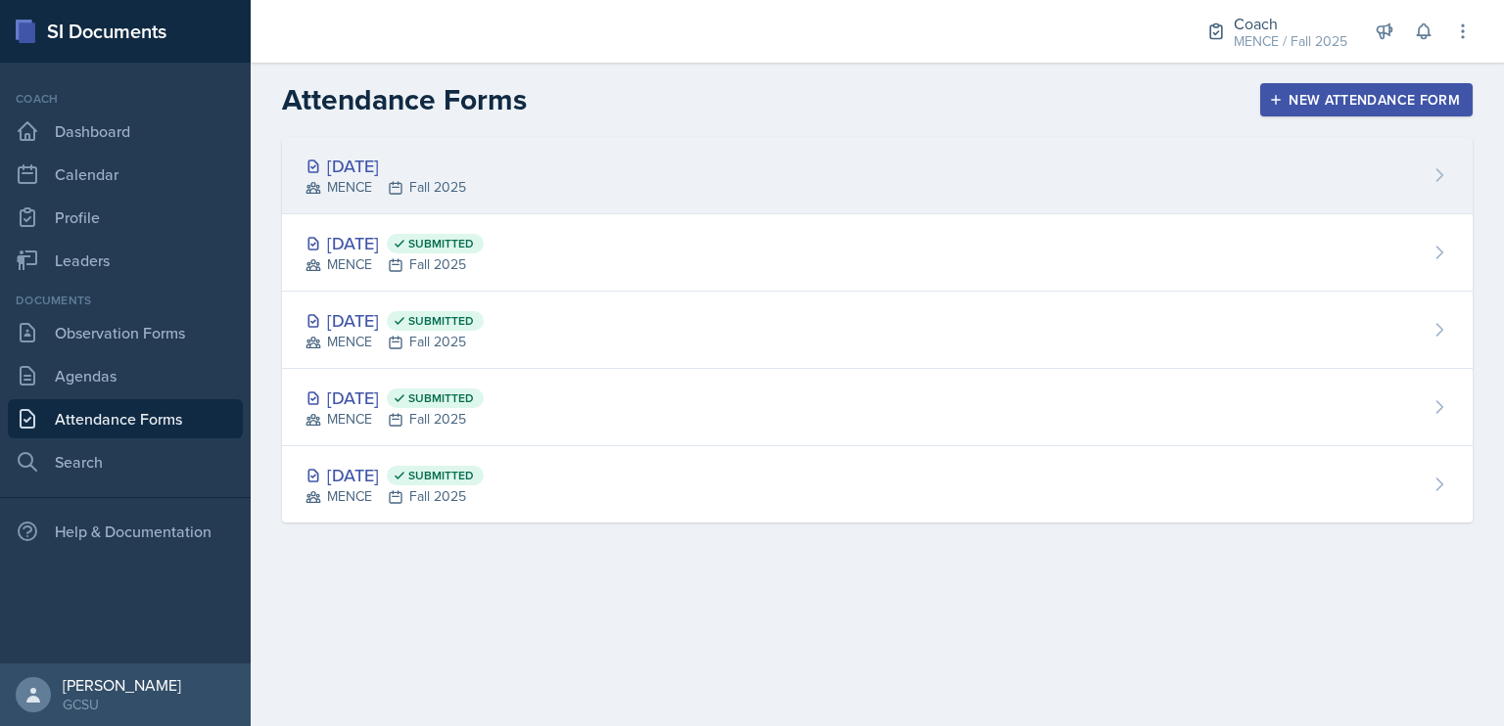
click at [491, 197] on div "[DATE] MENCE Fall 2025" at bounding box center [877, 175] width 1191 height 77
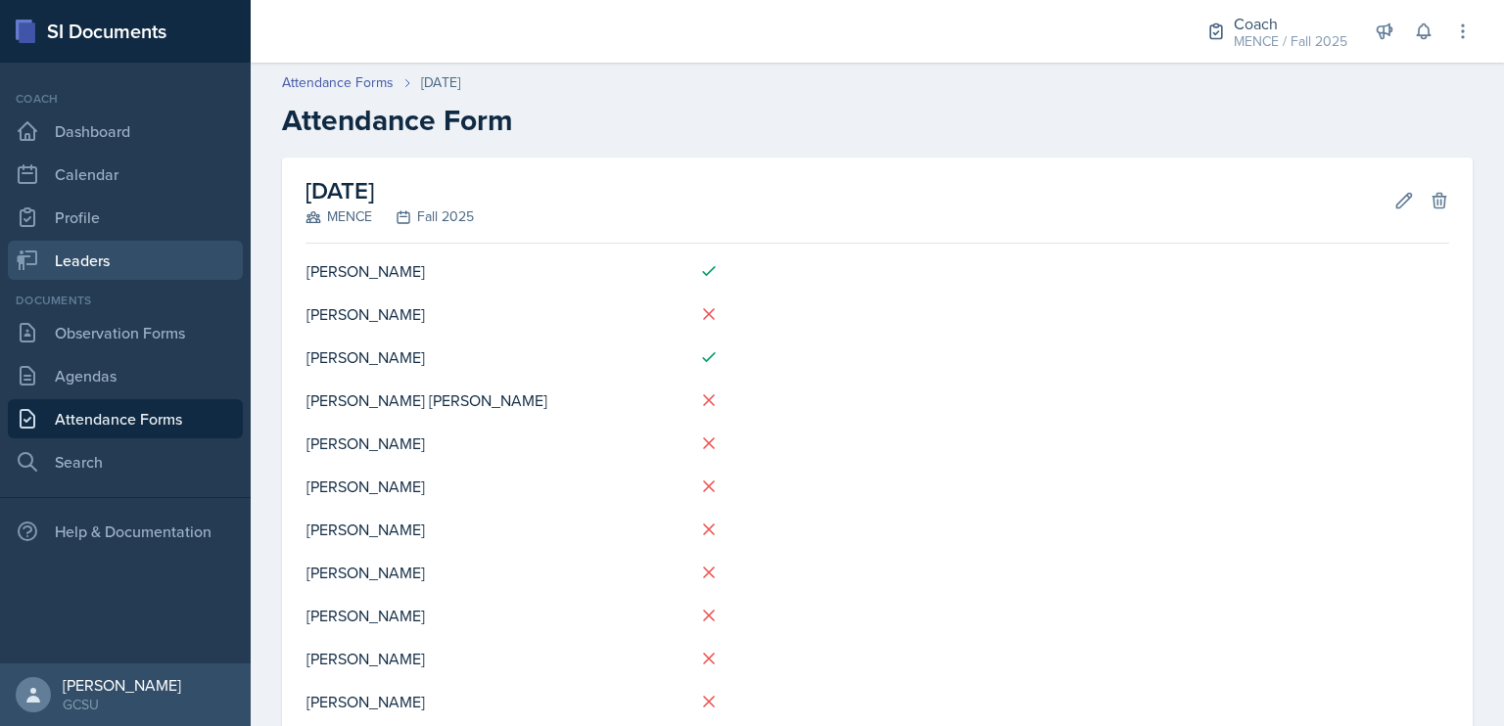
click at [140, 257] on link "Leaders" at bounding box center [125, 260] width 235 height 39
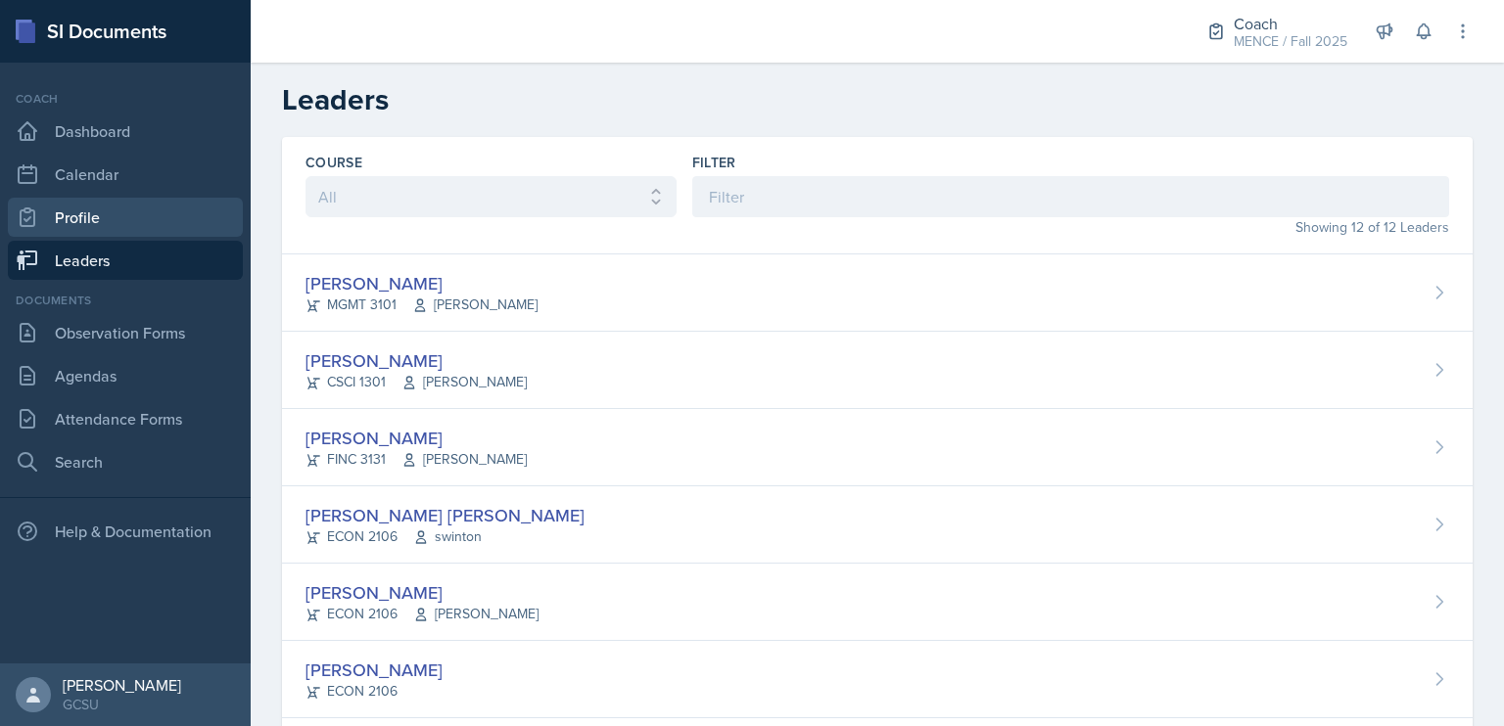
click at [147, 232] on link "Profile" at bounding box center [125, 217] width 235 height 39
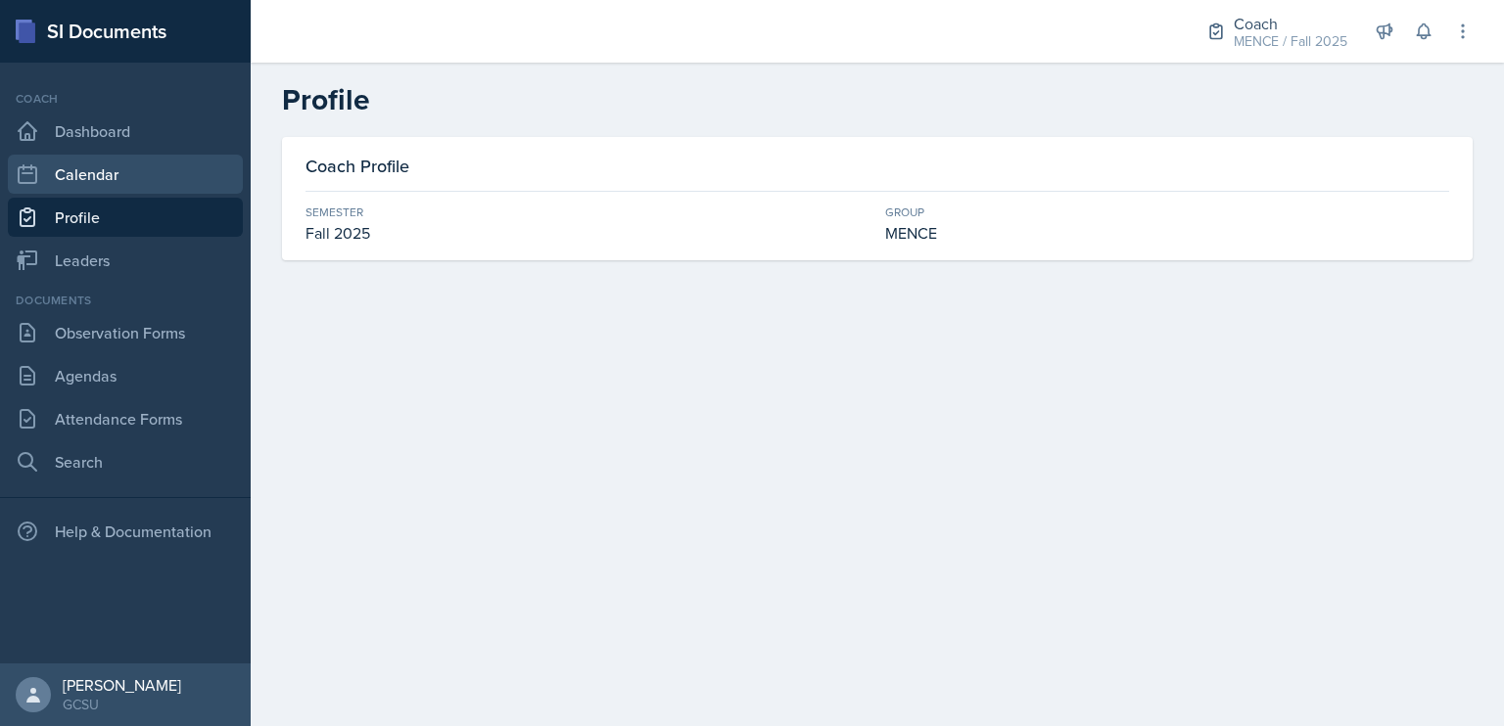
click at [163, 184] on link "Calendar" at bounding box center [125, 174] width 235 height 39
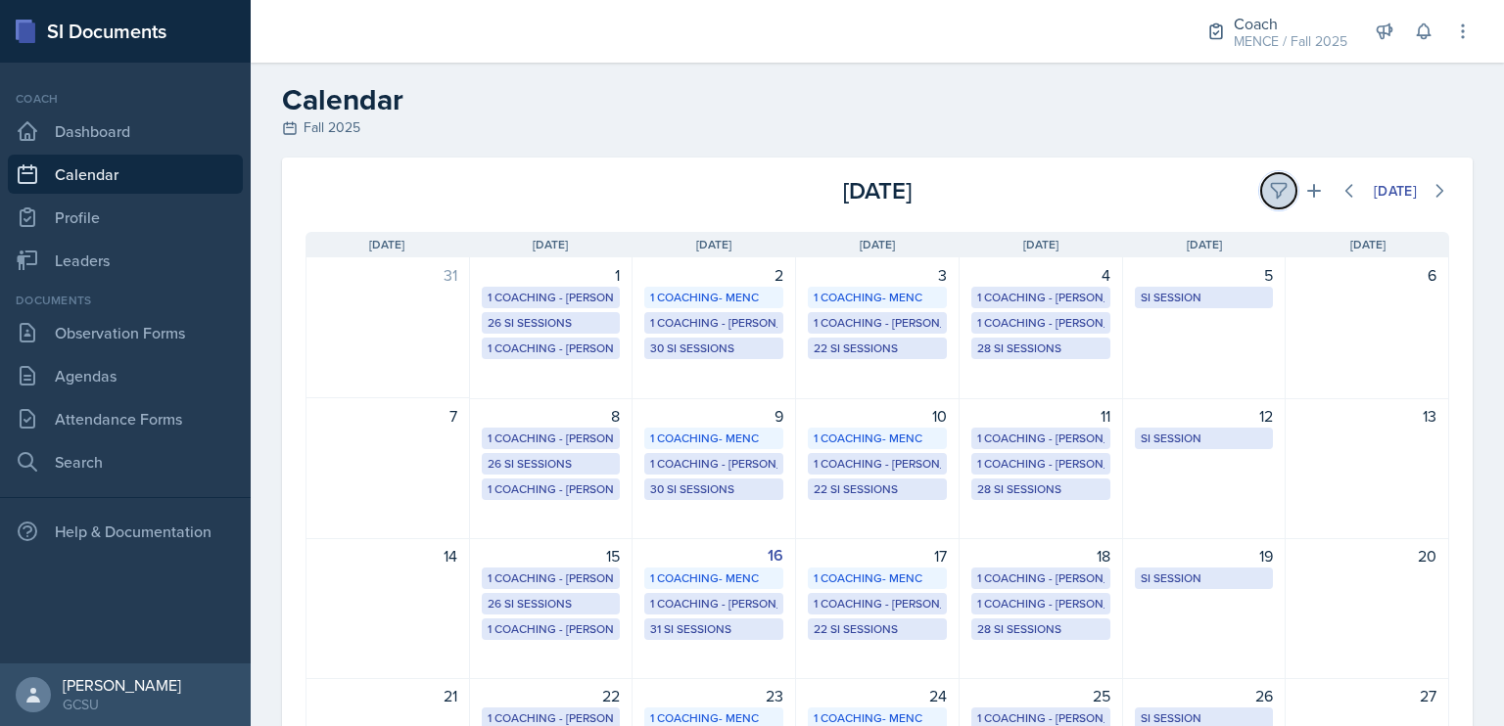
click at [1271, 189] on icon at bounding box center [1278, 191] width 15 height 15
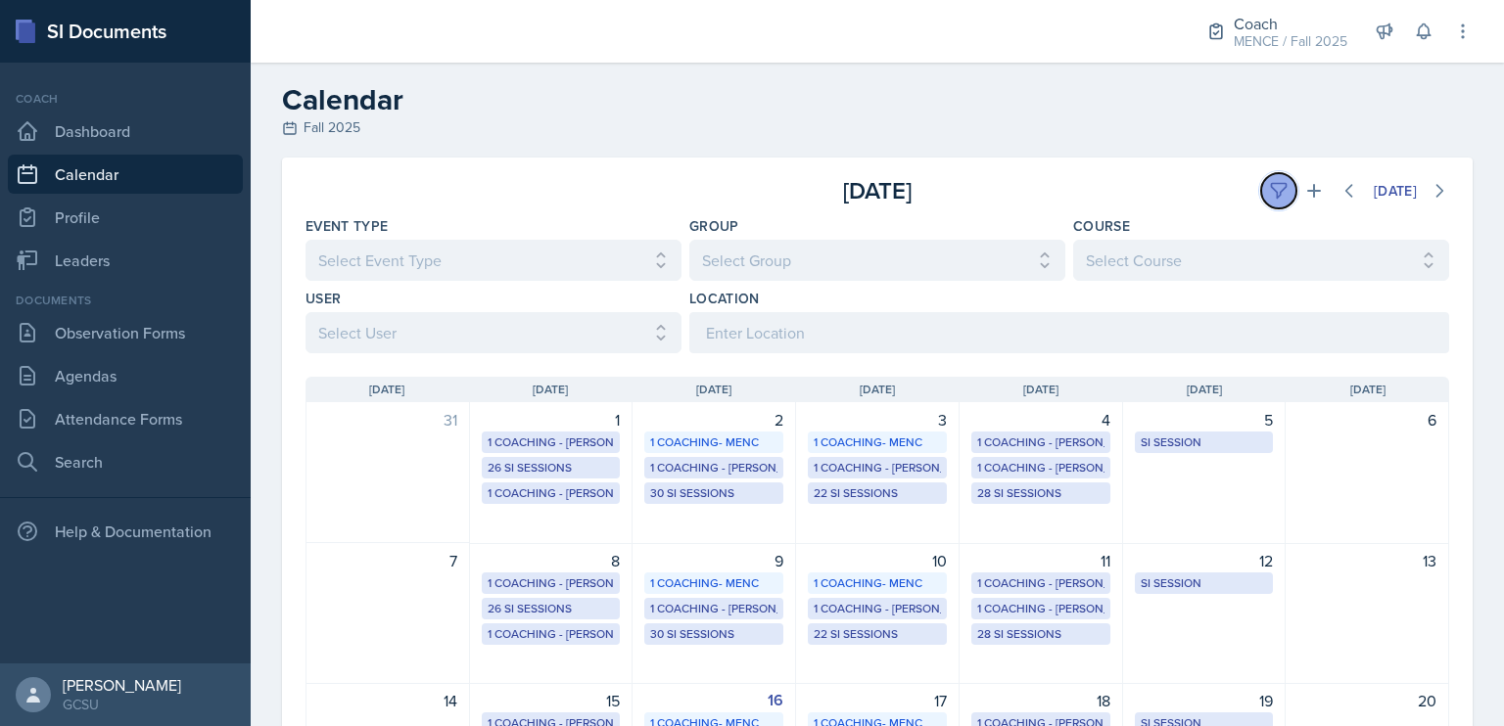
click at [1269, 189] on icon at bounding box center [1279, 191] width 20 height 20
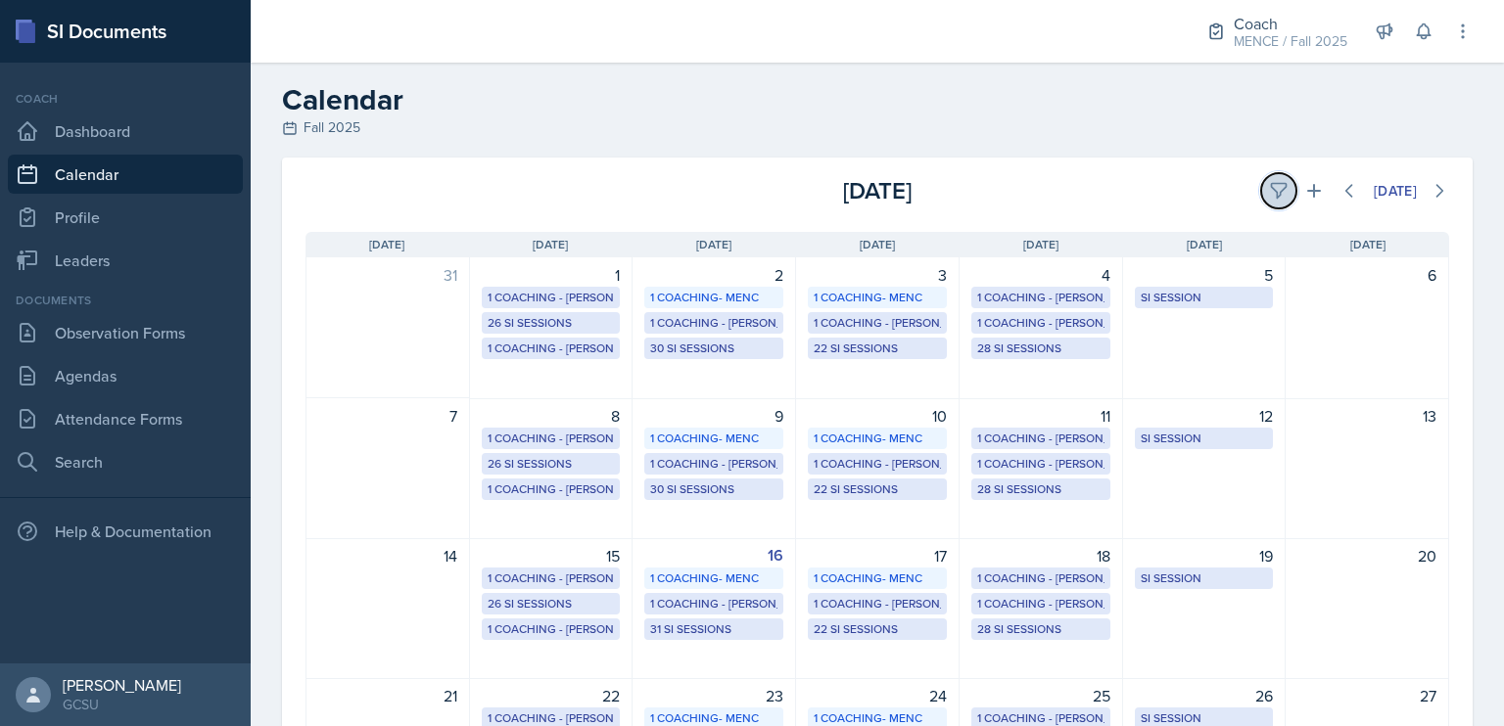
click at [1269, 189] on icon at bounding box center [1279, 191] width 20 height 20
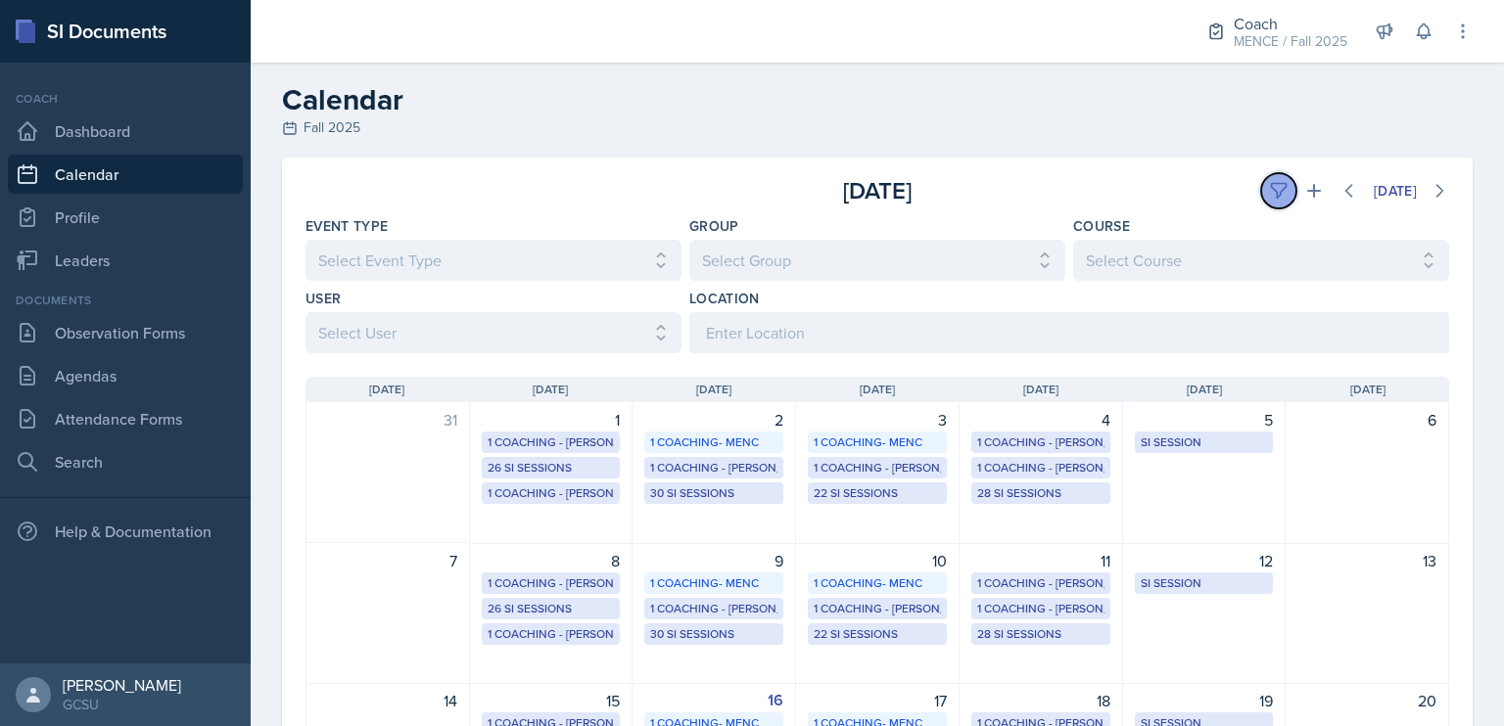
click at [1269, 189] on icon at bounding box center [1279, 191] width 20 height 20
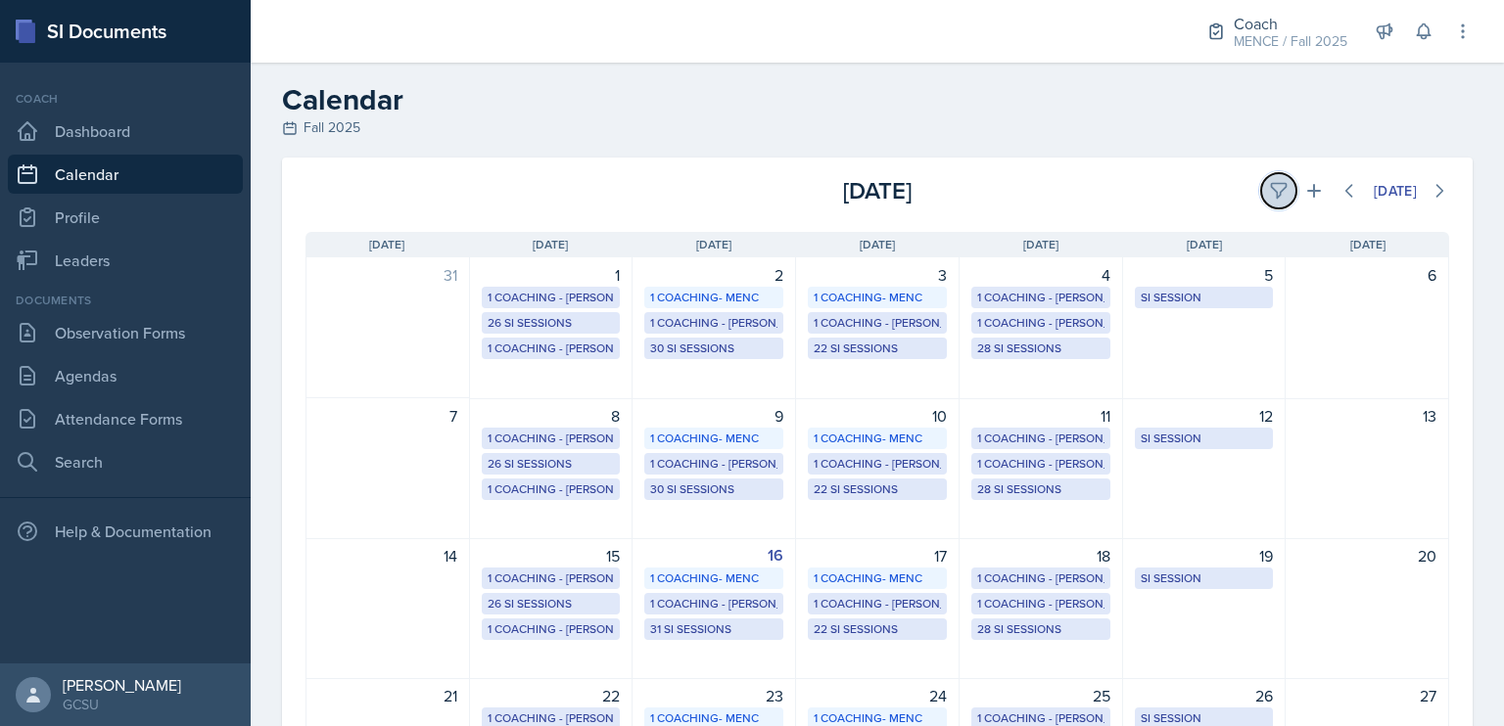
click at [1269, 189] on icon at bounding box center [1279, 191] width 20 height 20
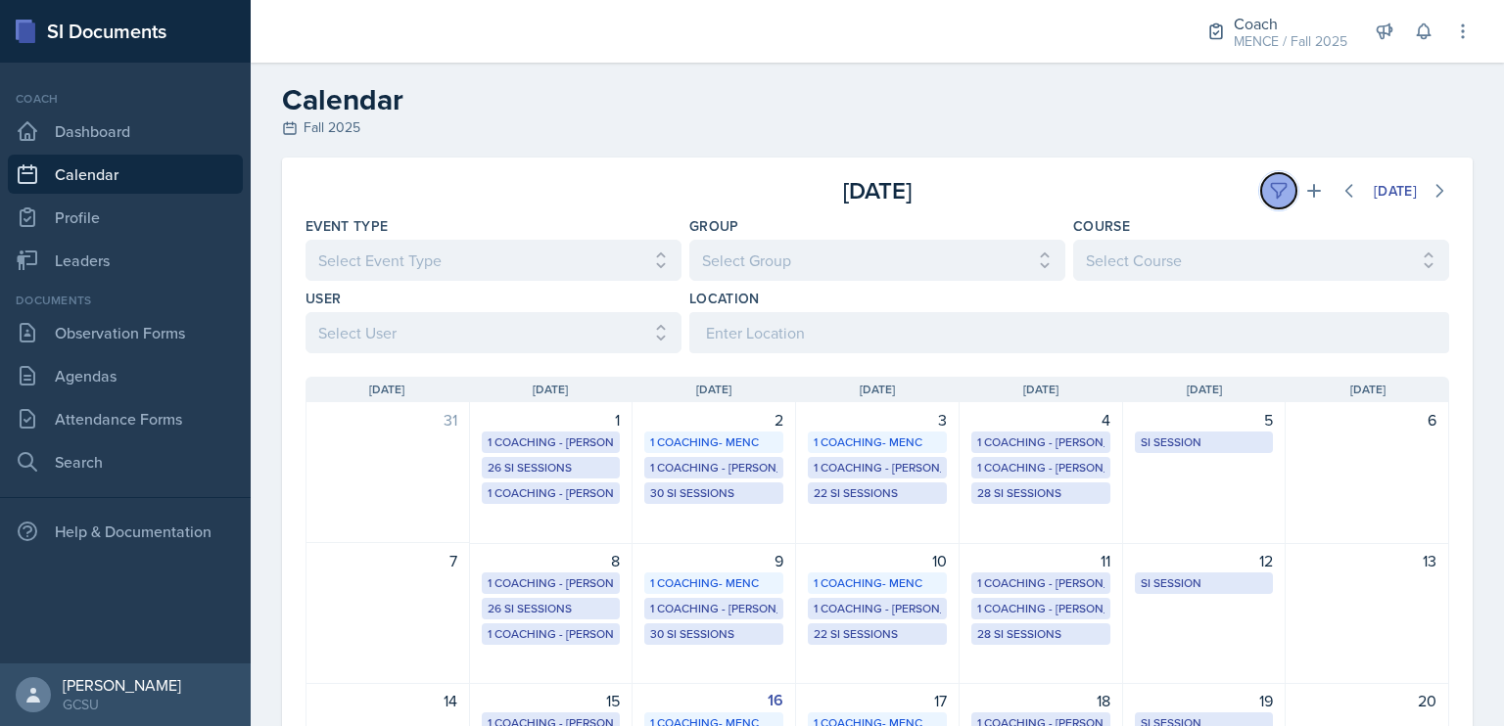
click at [1261, 191] on button at bounding box center [1278, 190] width 35 height 35
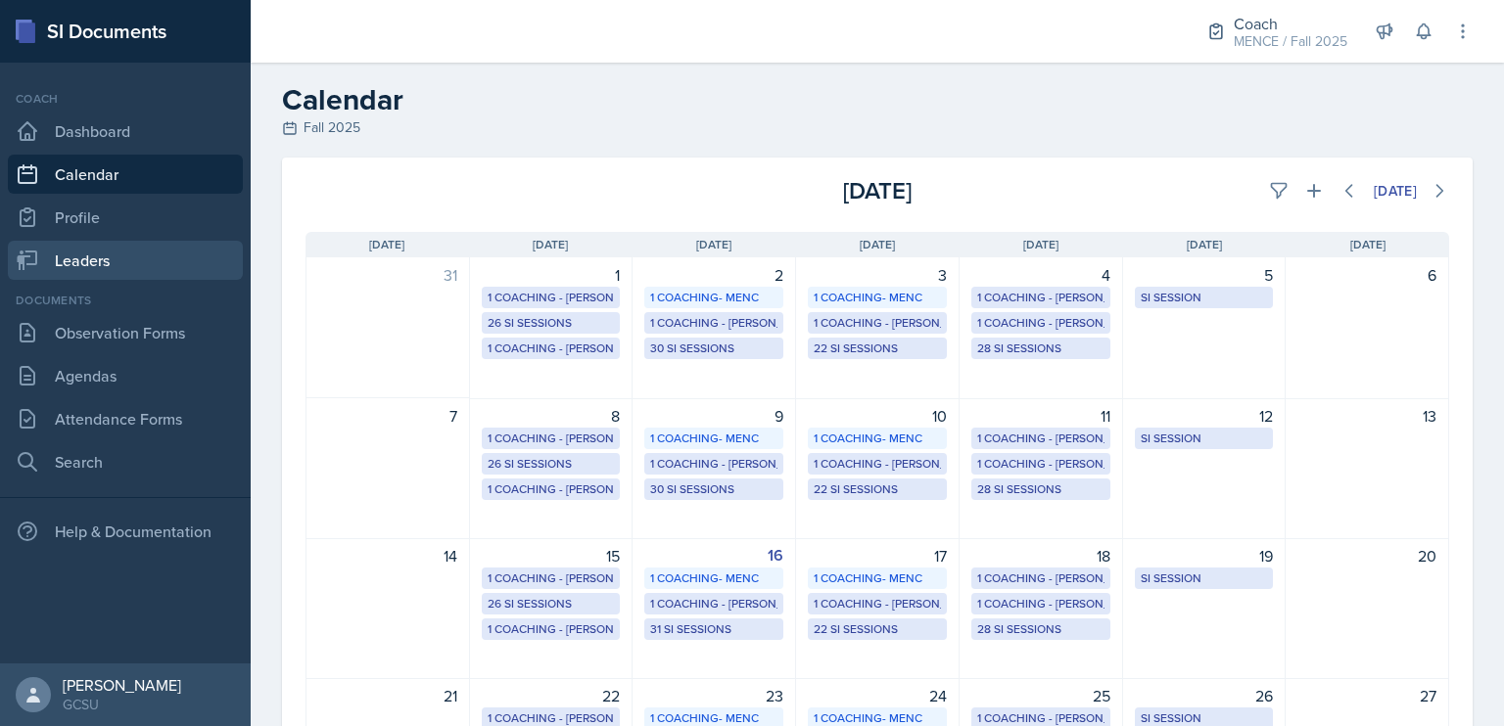
click at [68, 256] on link "Leaders" at bounding box center [125, 260] width 235 height 39
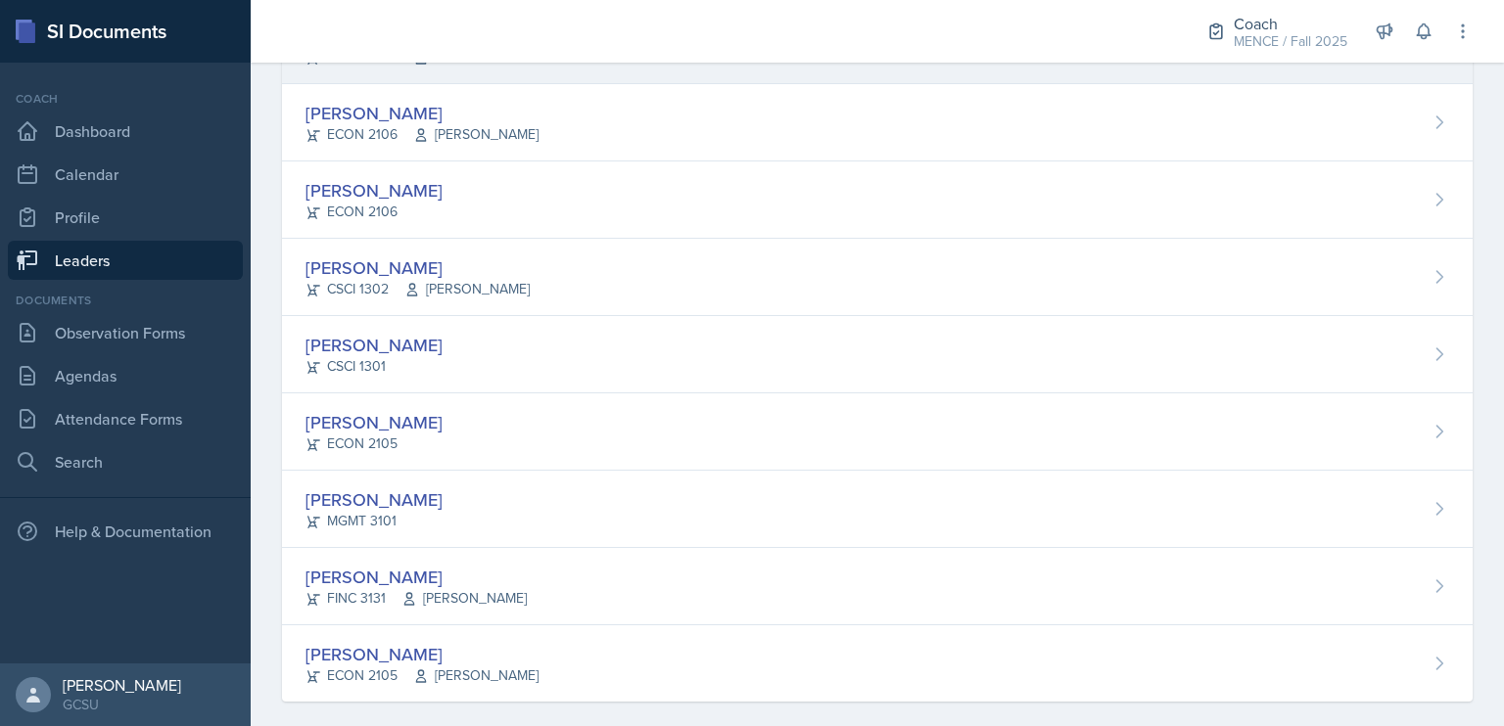
scroll to position [499, 0]
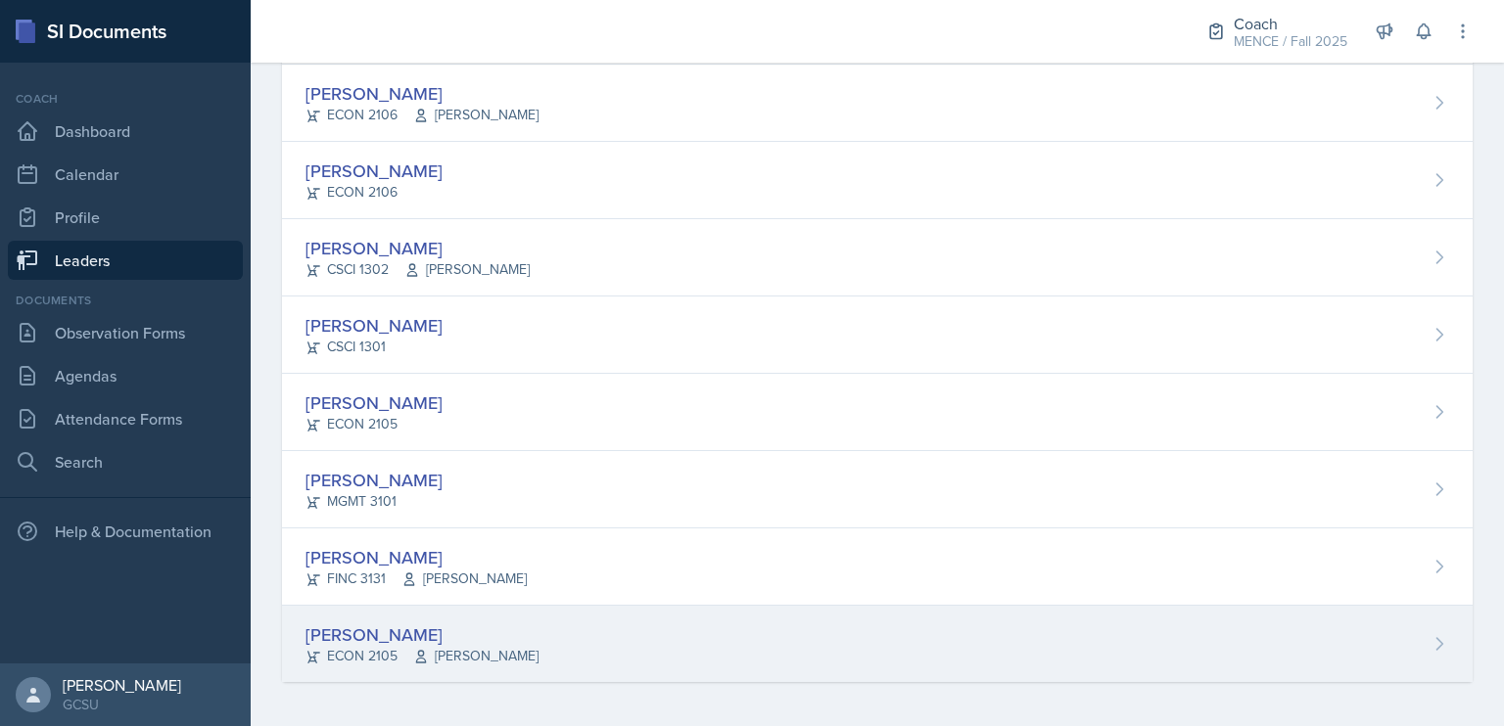
click at [364, 633] on div "[PERSON_NAME]" at bounding box center [421, 635] width 233 height 26
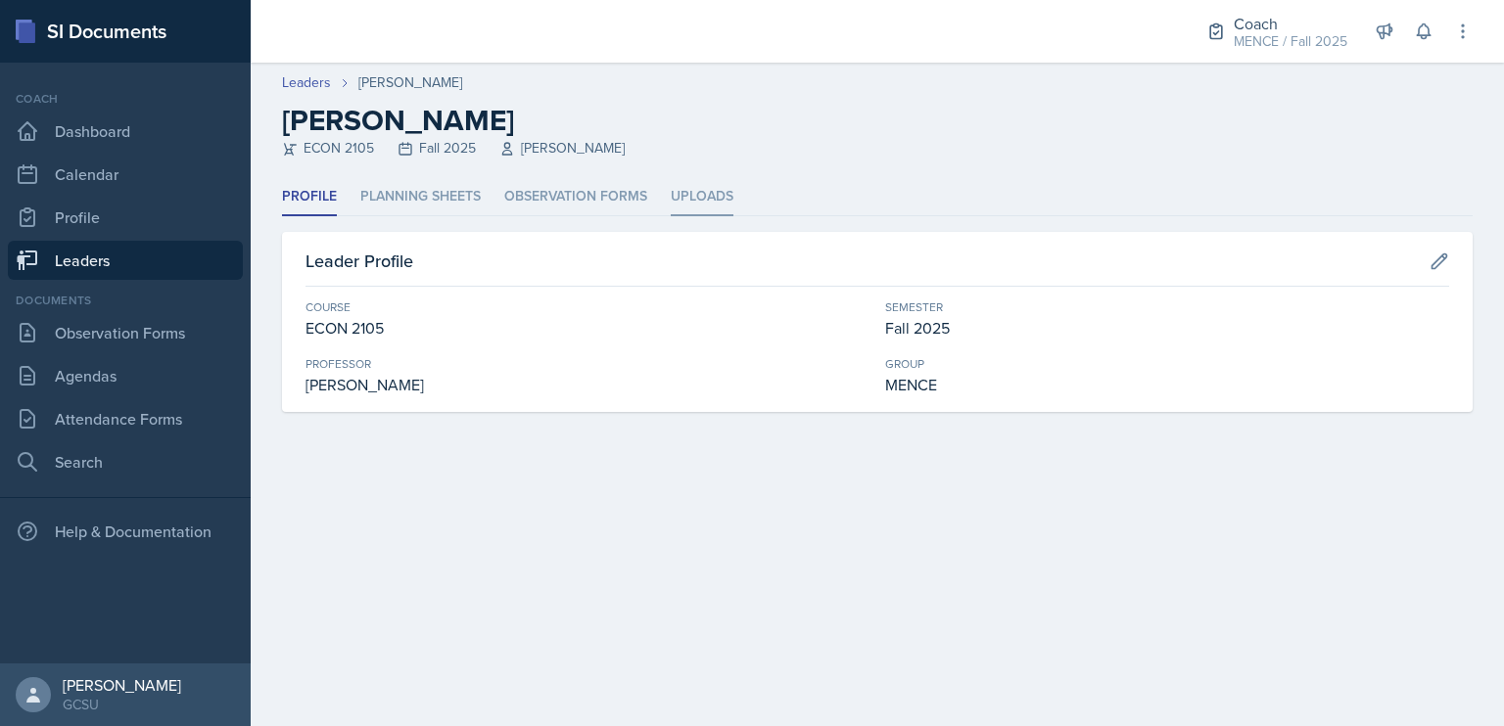
click at [697, 199] on li "Uploads" at bounding box center [702, 197] width 63 height 38
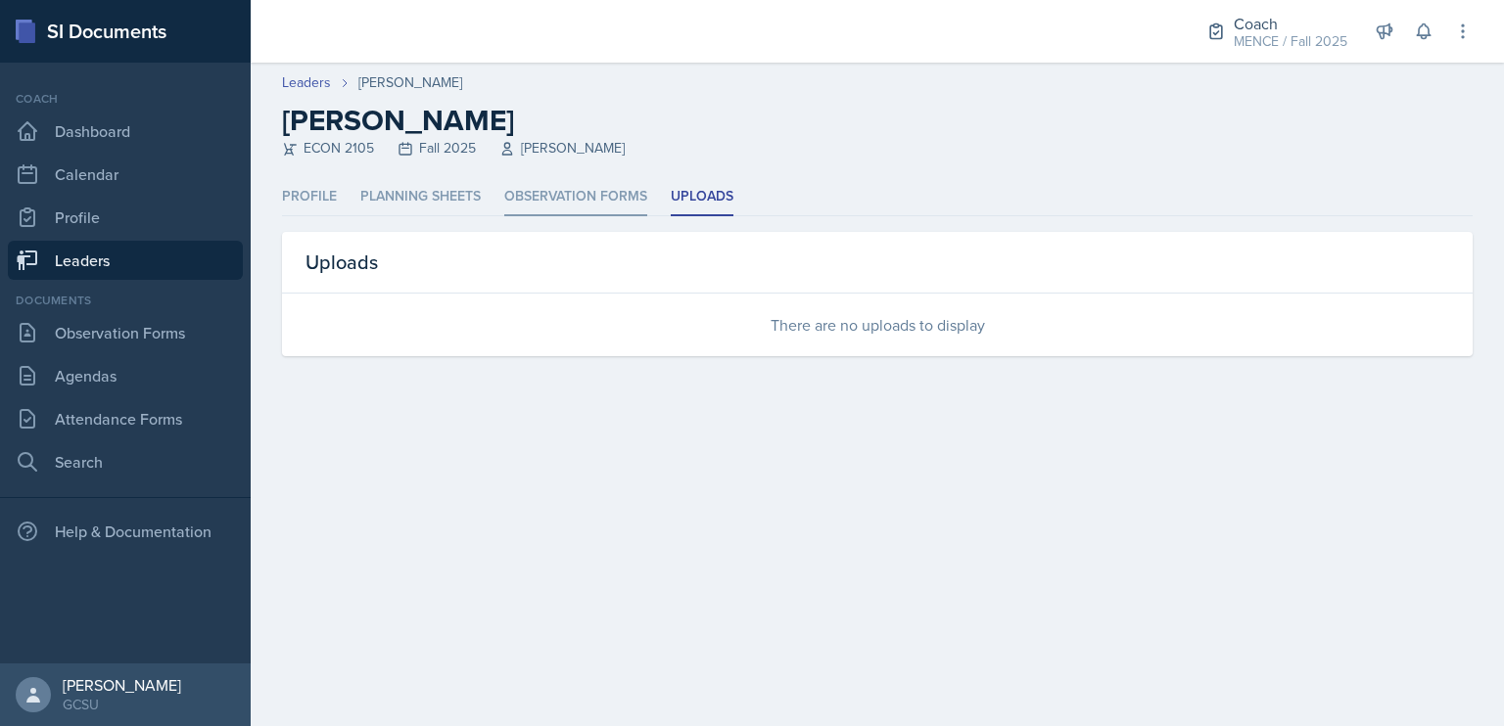
click at [577, 205] on li "Observation Forms" at bounding box center [575, 197] width 143 height 38
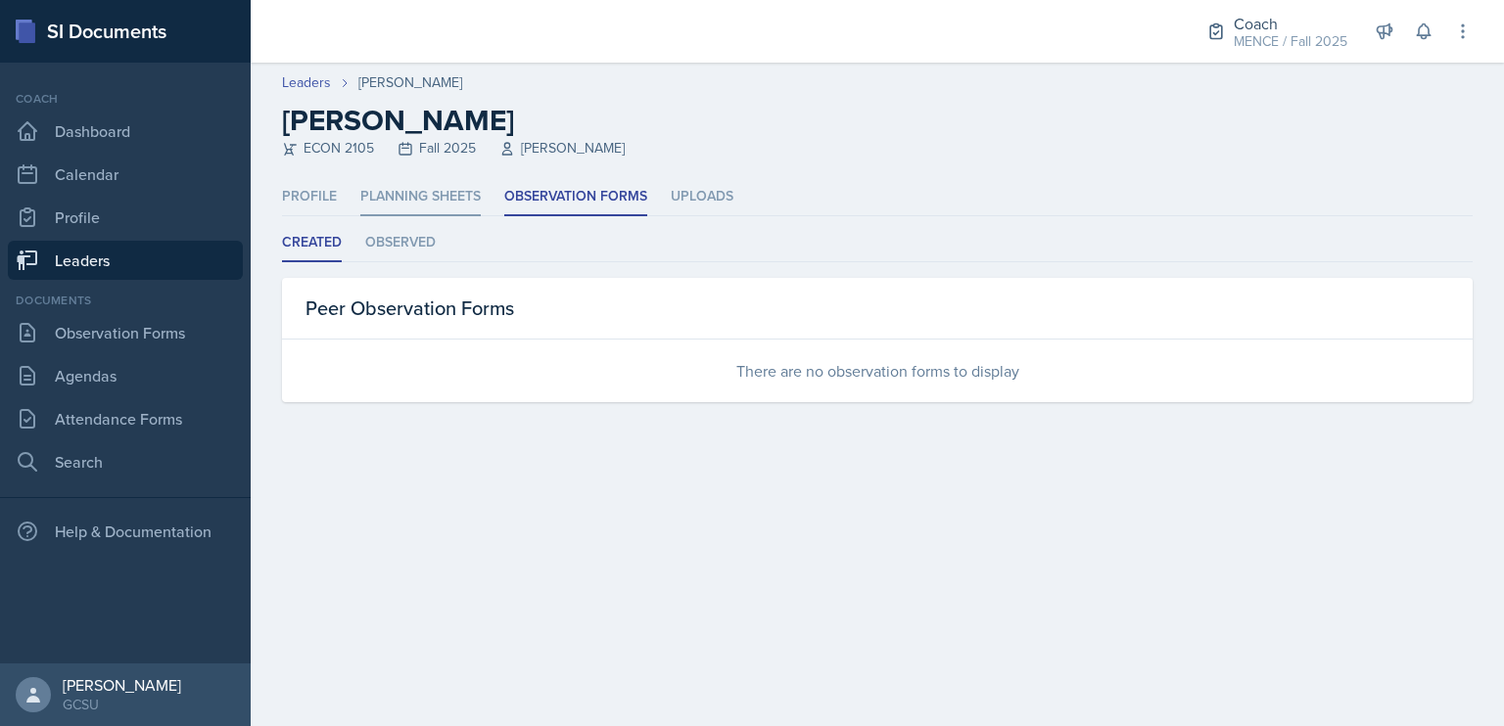
click at [443, 203] on li "Planning Sheets" at bounding box center [420, 197] width 120 height 38
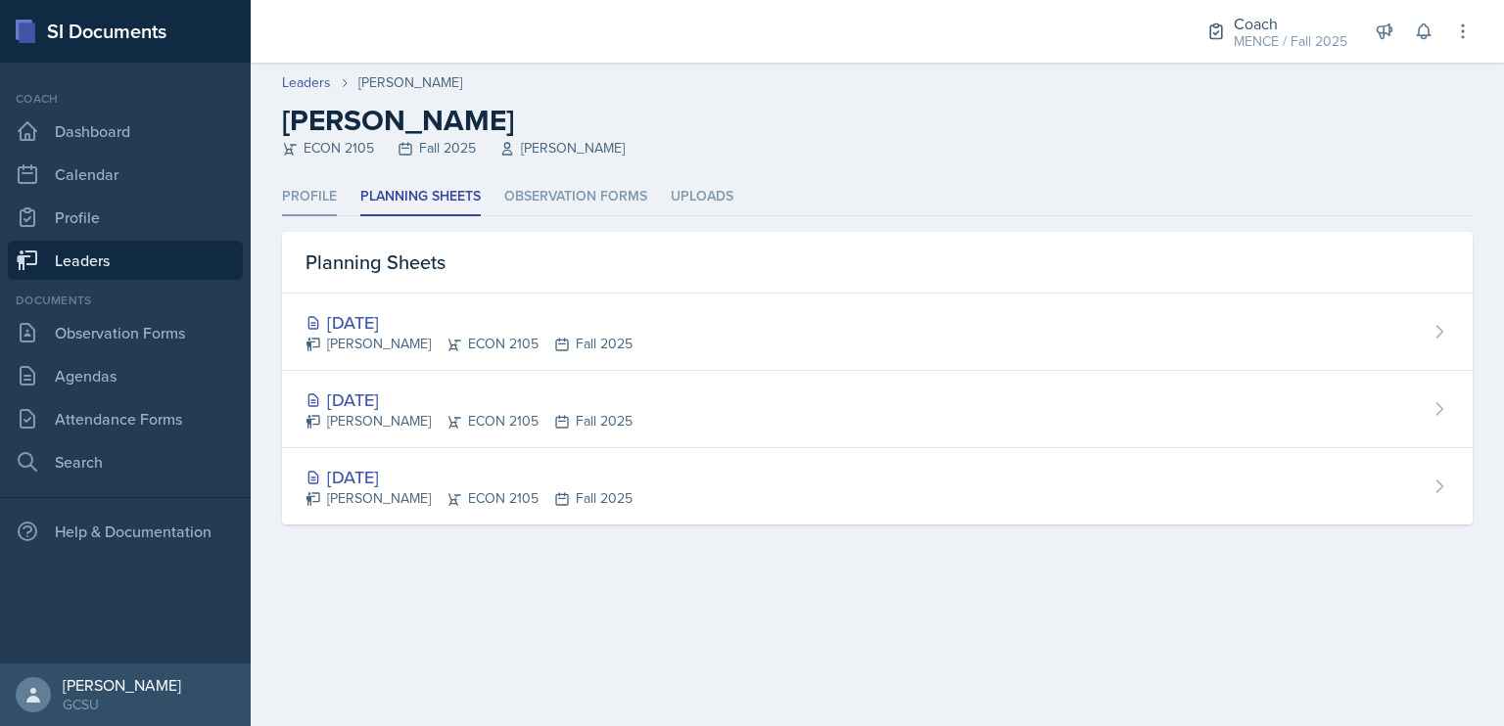
click at [304, 193] on li "Profile" at bounding box center [309, 197] width 55 height 38
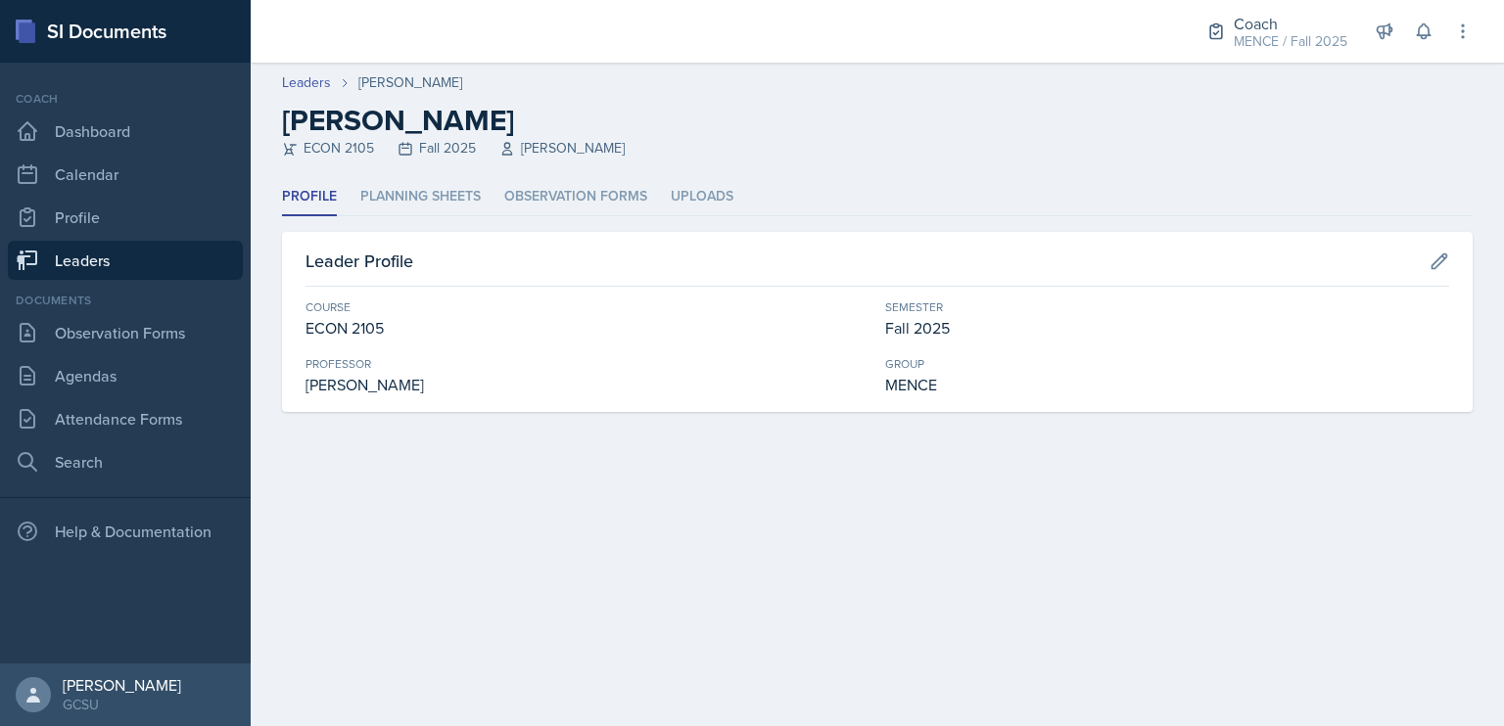
click at [580, 217] on div "Profile Planning Sheets Observation Forms Uploads Profile Planning Sheets Obser…" at bounding box center [877, 295] width 1191 height 234
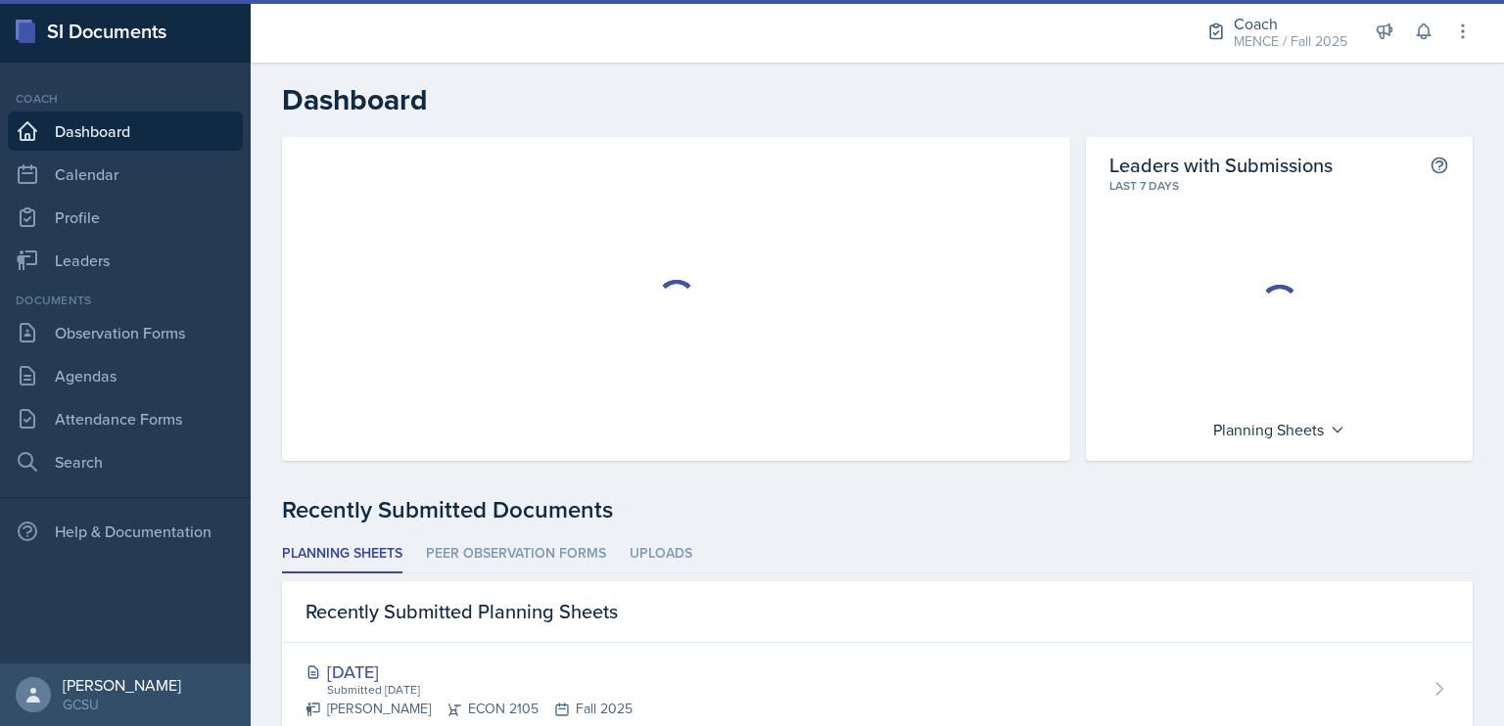
click at [896, 357] on div at bounding box center [675, 299] width 741 height 293
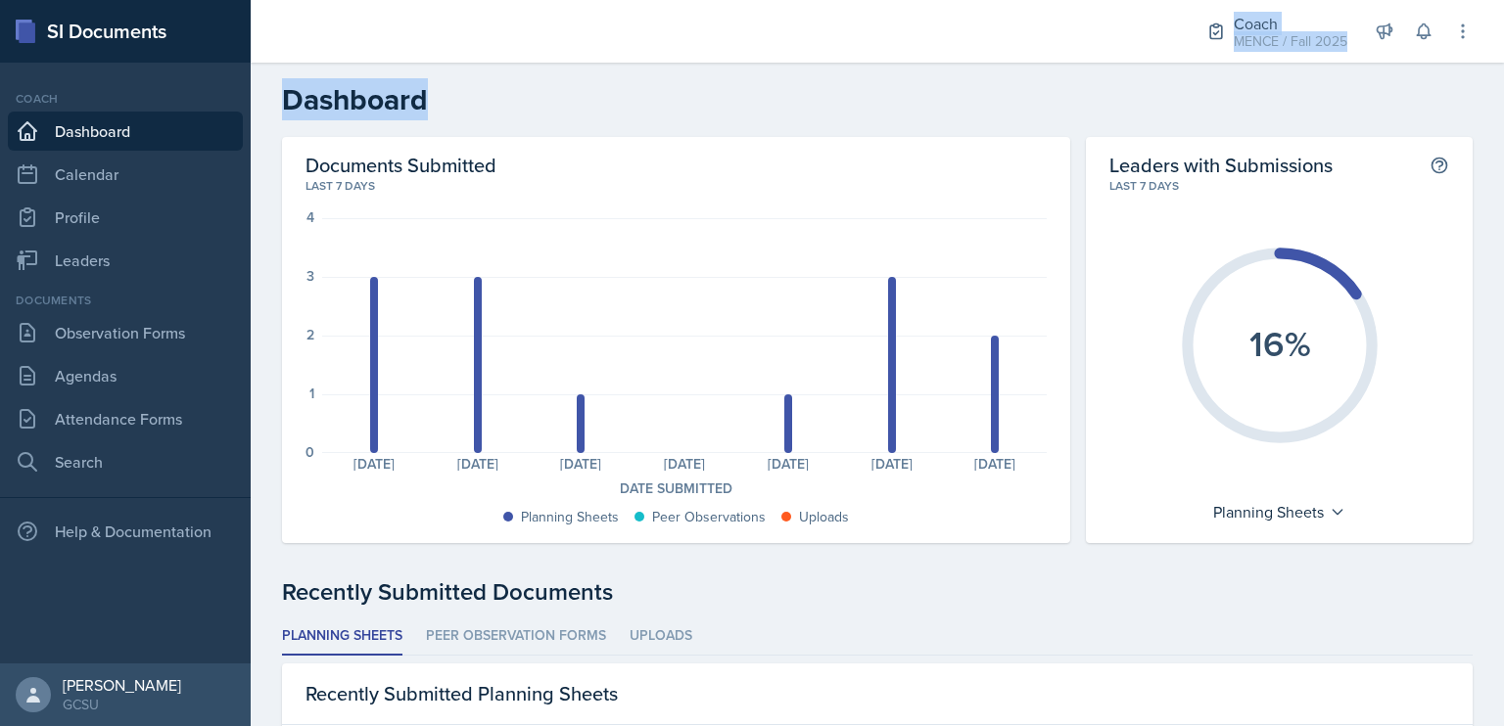
drag, startPoint x: 430, startPoint y: 98, endPoint x: 295, endPoint y: 62, distance: 139.9
click at [295, 62] on div "Coach MENCE / Fall 2025 Coach MENCE / Spring 2025 Coach MENCE / Spring 2025 Coa…" at bounding box center [877, 363] width 1253 height 726
drag, startPoint x: 295, startPoint y: 62, endPoint x: 473, endPoint y: 106, distance: 183.6
click at [473, 106] on h2 "Dashboard" at bounding box center [877, 99] width 1191 height 35
click at [663, 102] on h2 "Dashboard" at bounding box center [877, 99] width 1191 height 35
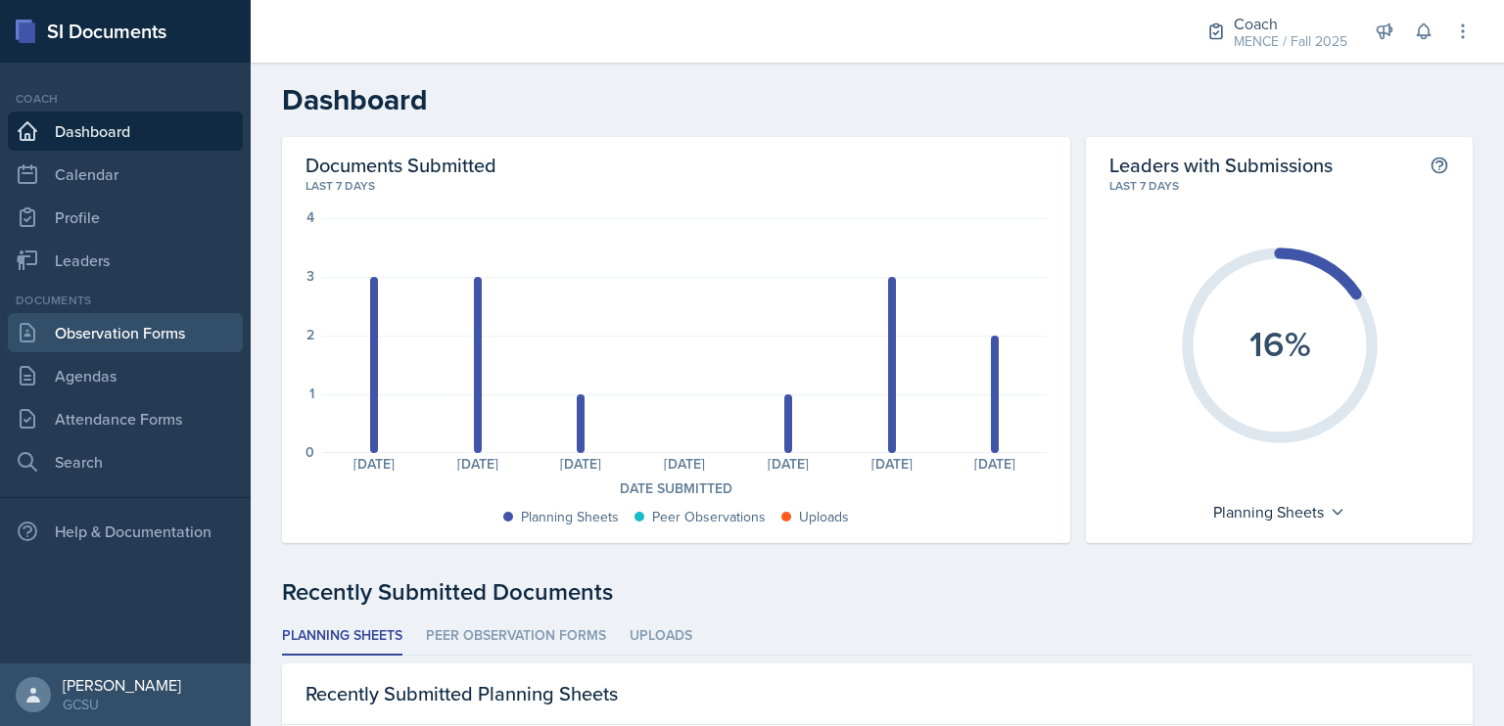
click at [169, 344] on link "Observation Forms" at bounding box center [125, 332] width 235 height 39
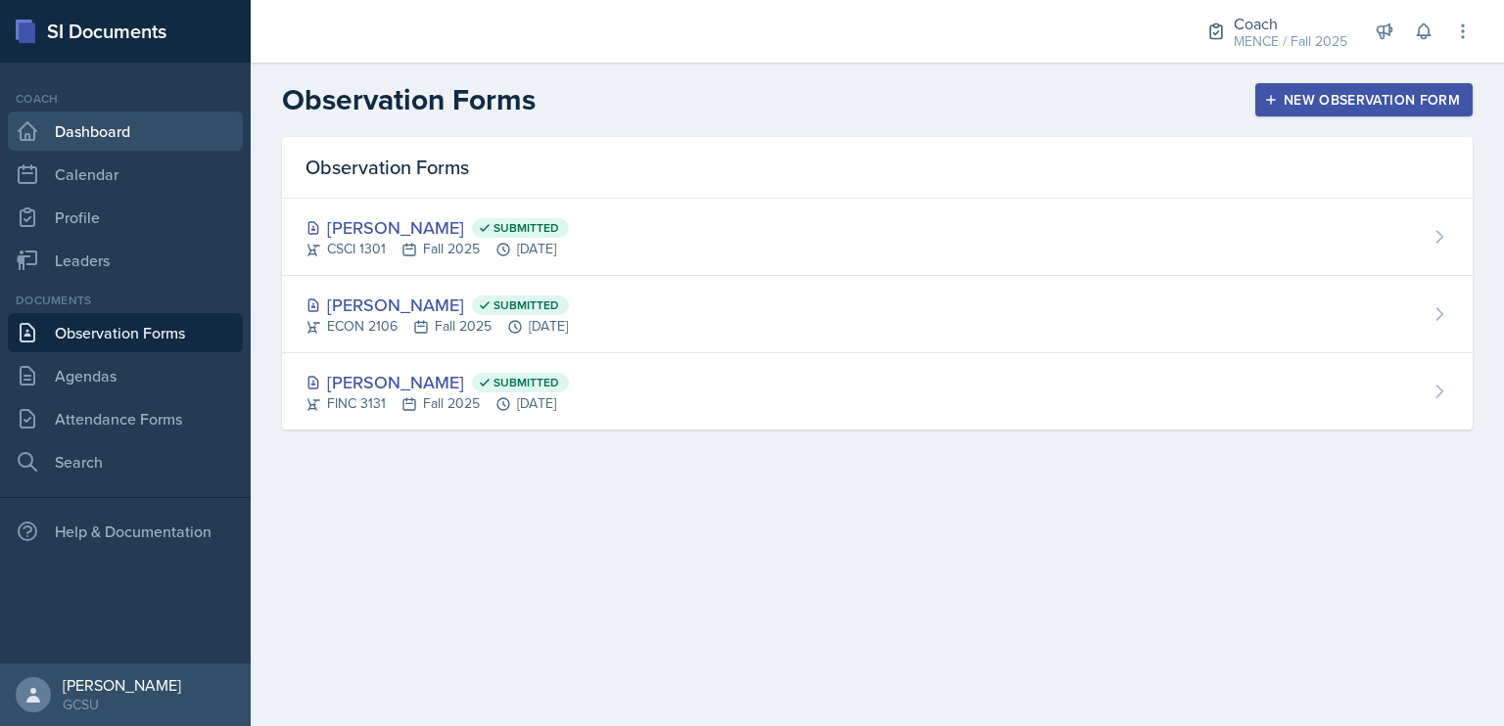
click at [67, 137] on link "Dashboard" at bounding box center [125, 131] width 235 height 39
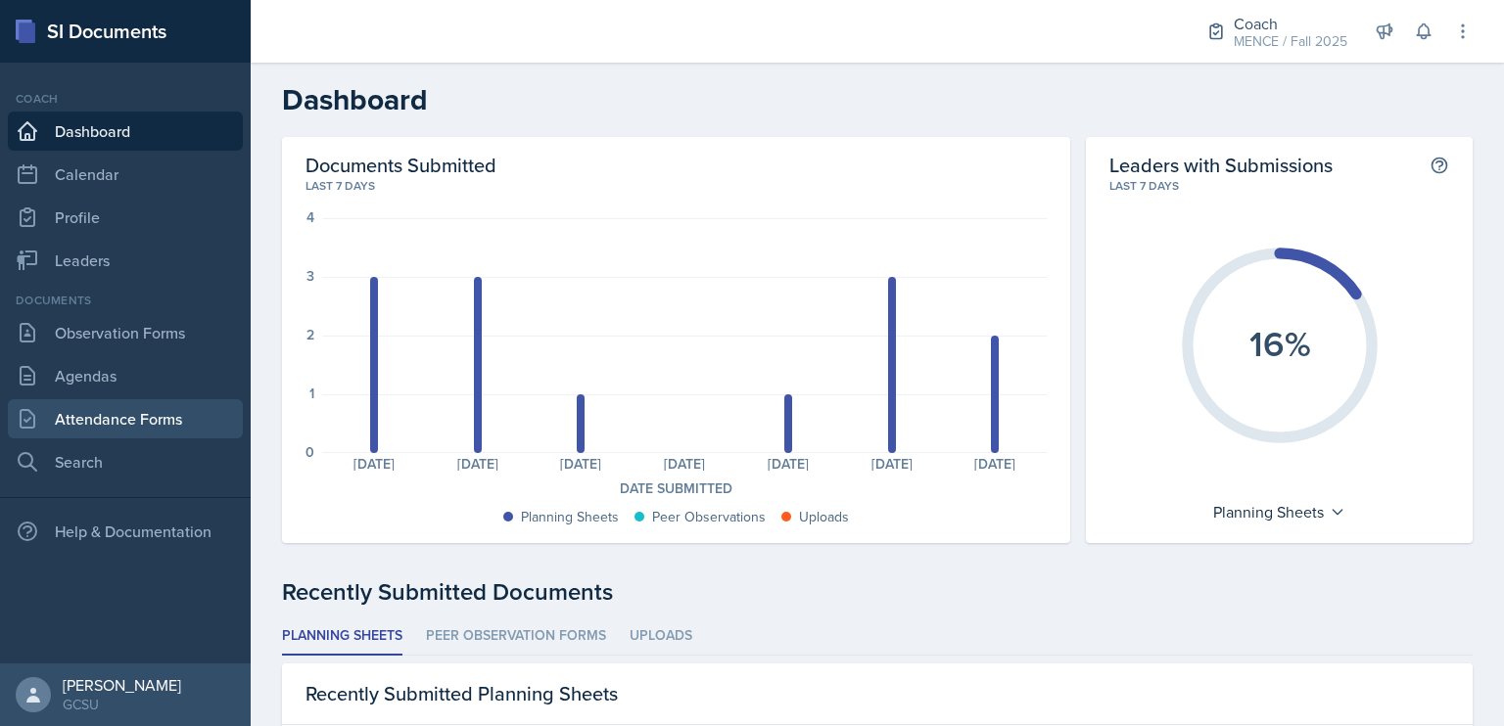
click at [168, 416] on link "Attendance Forms" at bounding box center [125, 418] width 235 height 39
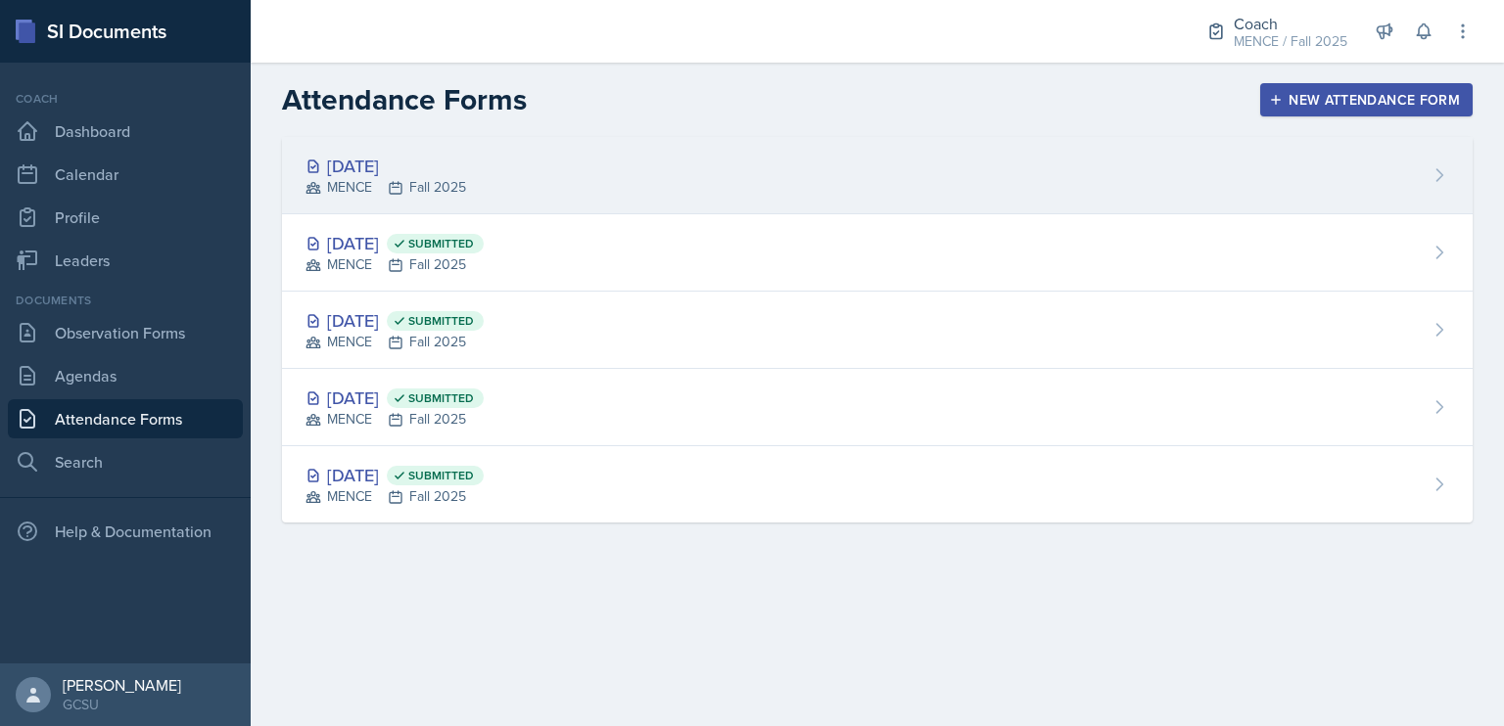
click at [424, 195] on div "MENCE Fall 2025" at bounding box center [385, 187] width 161 height 21
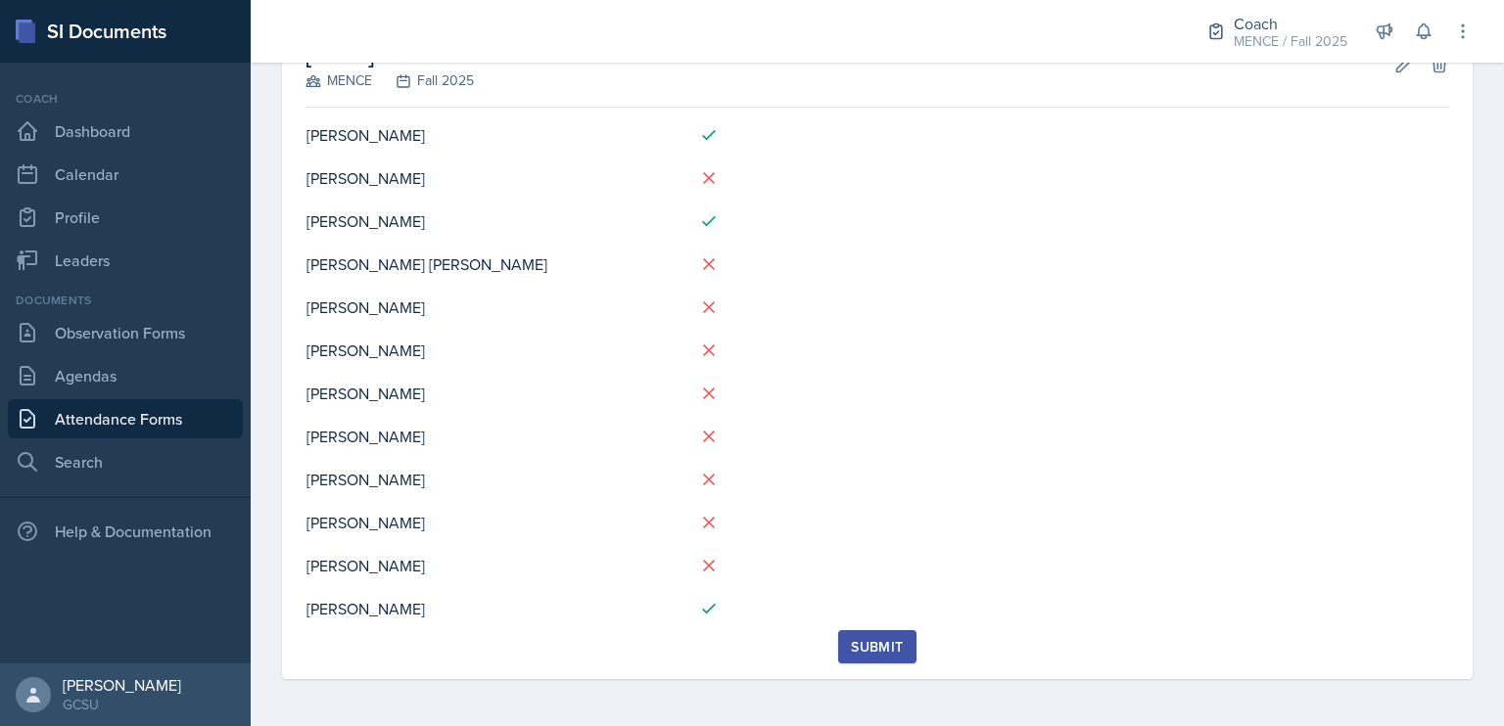
scroll to position [55, 0]
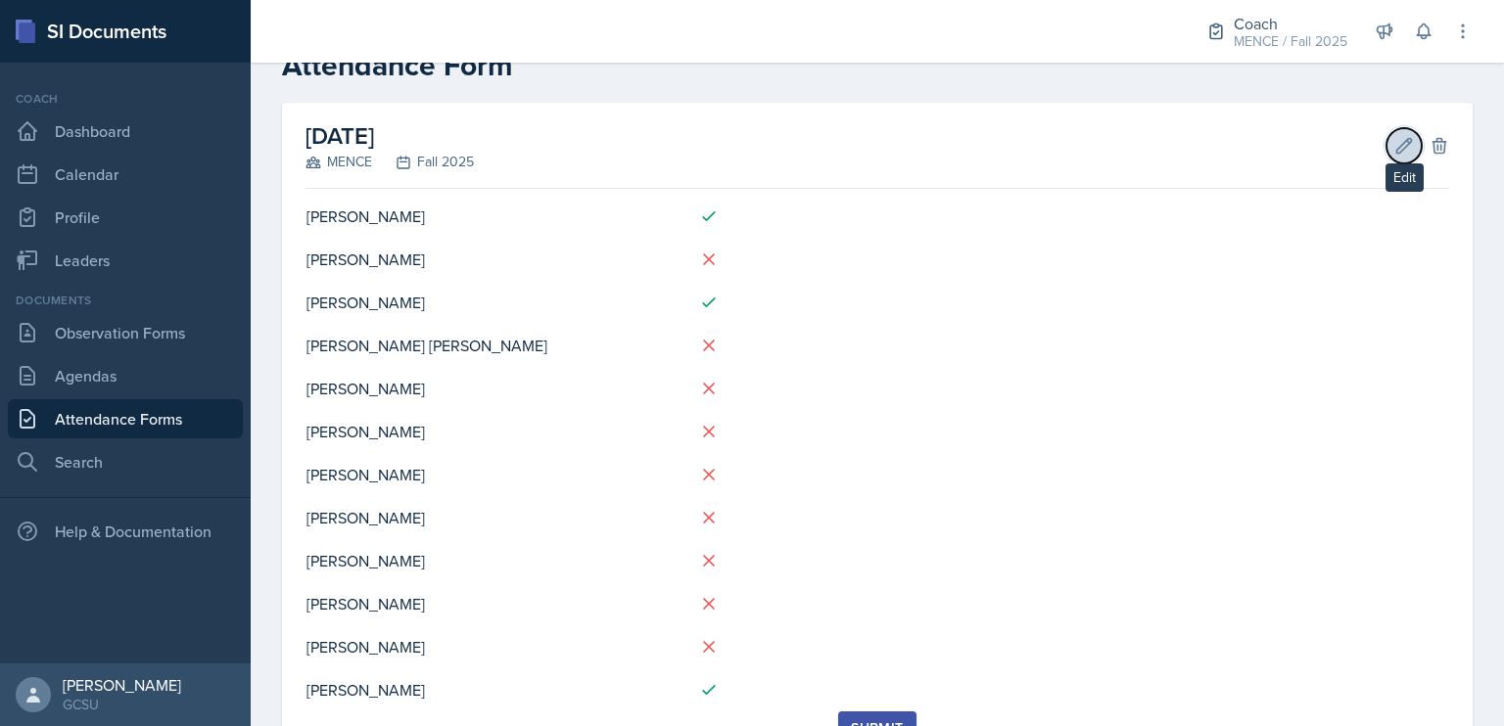
click at [1398, 144] on icon at bounding box center [1404, 146] width 20 height 20
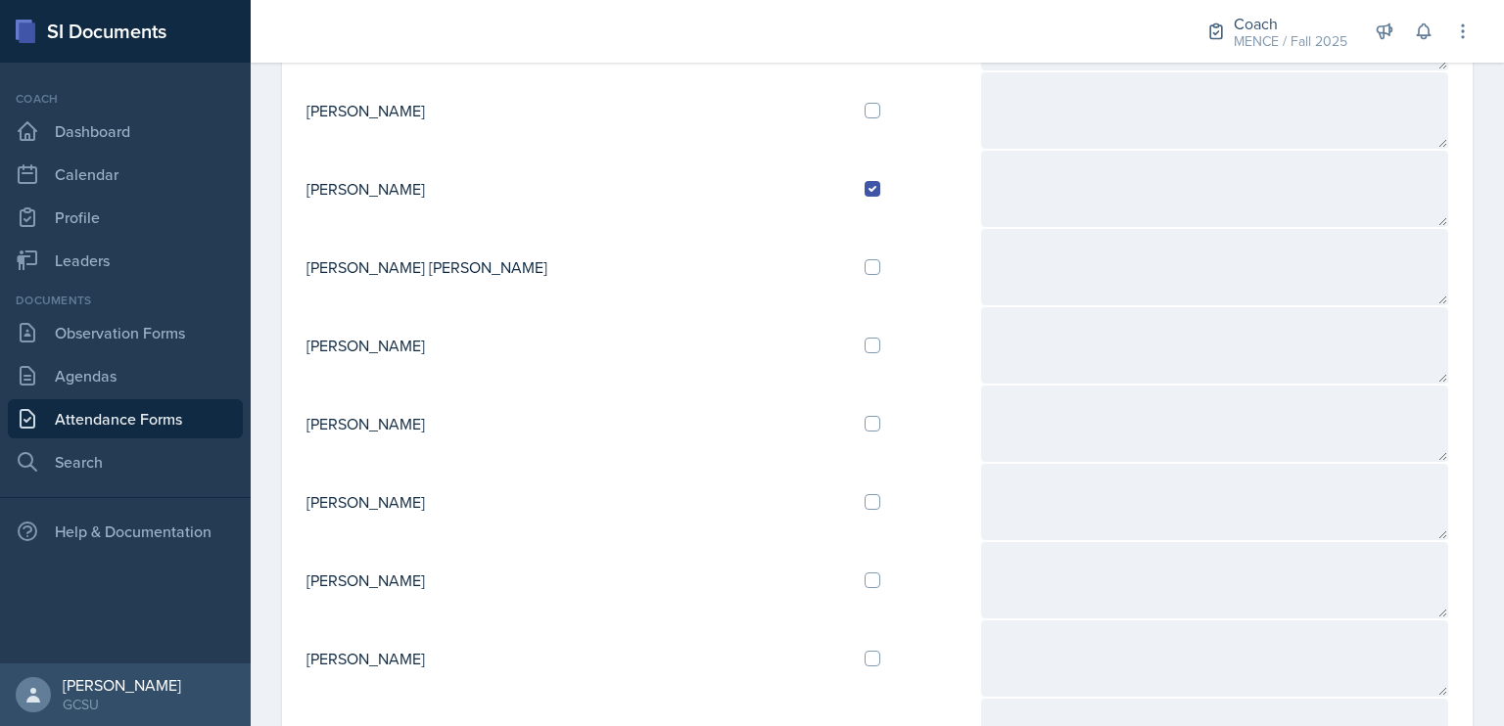
scroll to position [266, 0]
click at [865, 114] on div at bounding box center [915, 112] width 100 height 16
click at [849, 119] on td at bounding box center [914, 111] width 131 height 78
click at [865, 114] on input "checkbox" at bounding box center [873, 112] width 16 height 16
checkbox input "true"
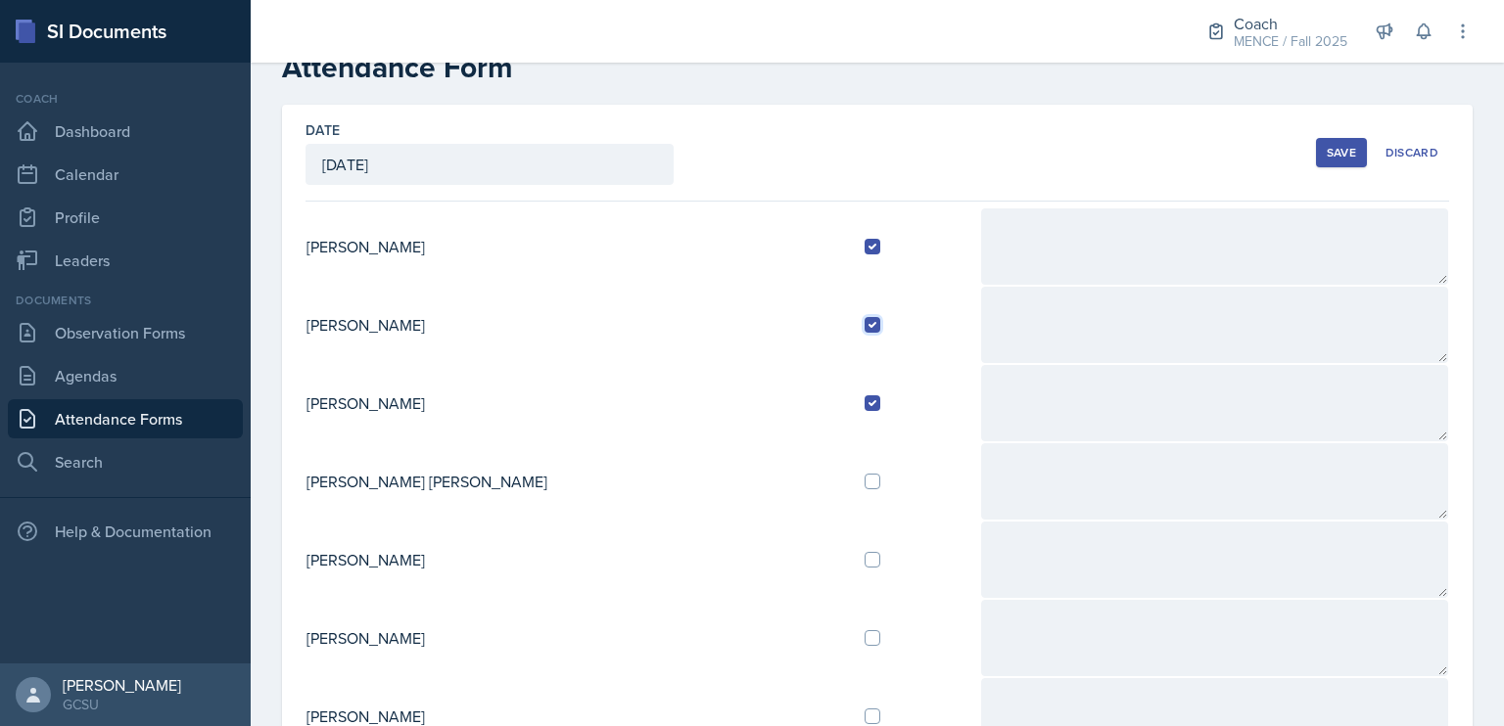
scroll to position [0, 0]
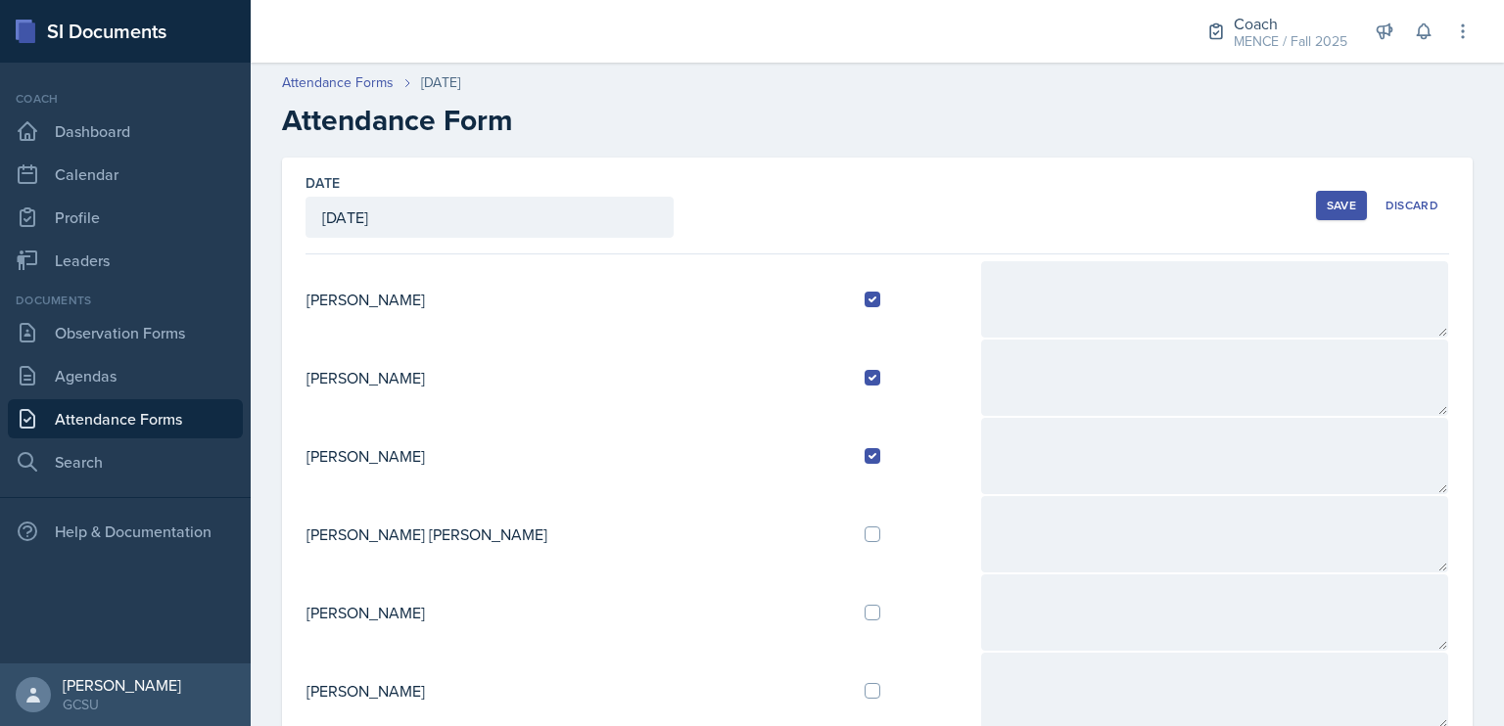
click at [1316, 208] on button "Save" at bounding box center [1341, 205] width 51 height 29
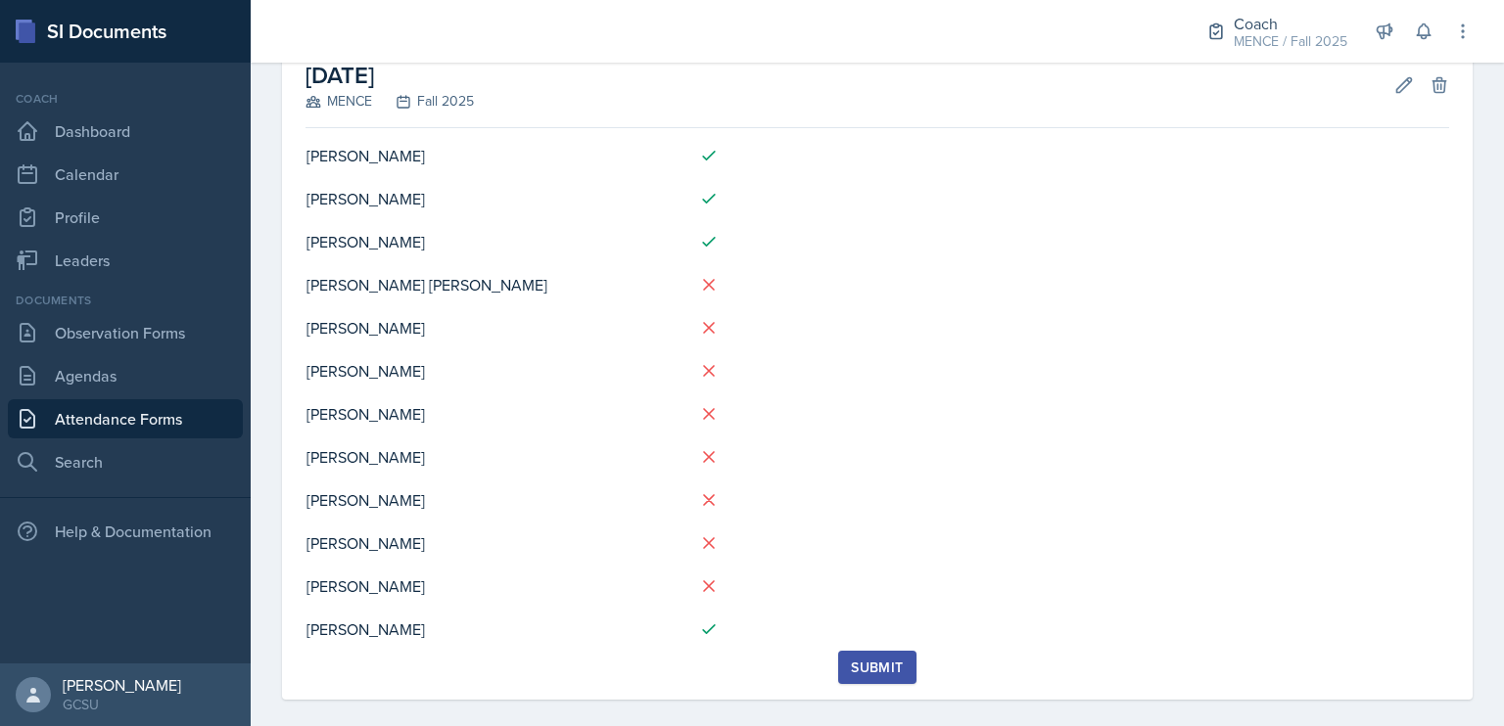
scroll to position [117, 0]
